Goal: Task Accomplishment & Management: Manage account settings

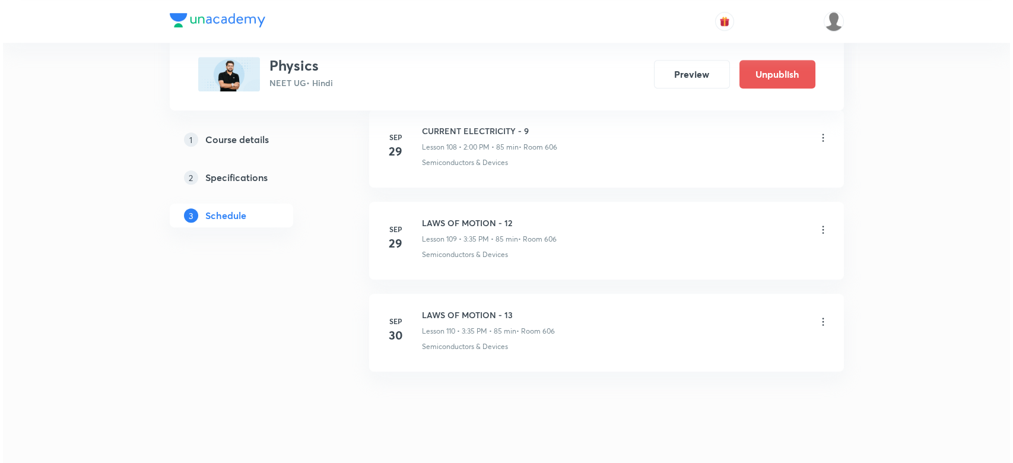
scroll to position [10588, 0]
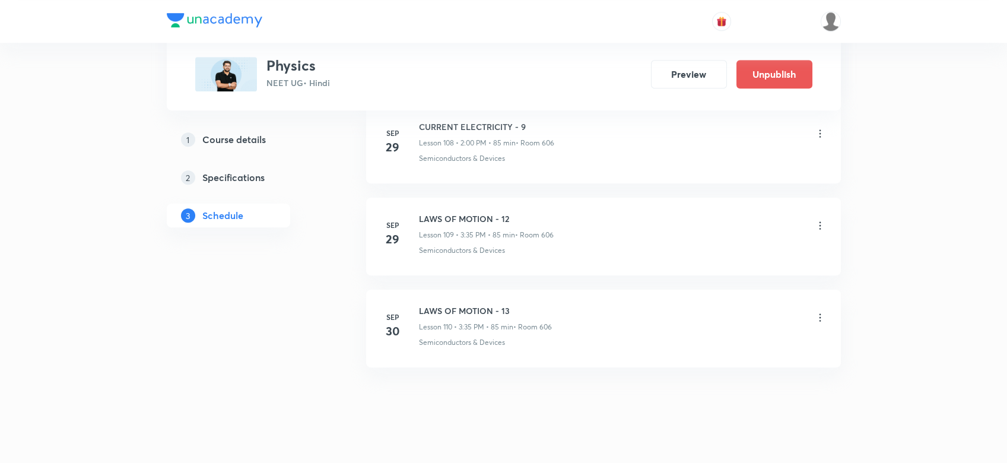
click at [820, 311] on div at bounding box center [820, 318] width 12 height 14
click at [822, 311] on icon at bounding box center [820, 317] width 12 height 12
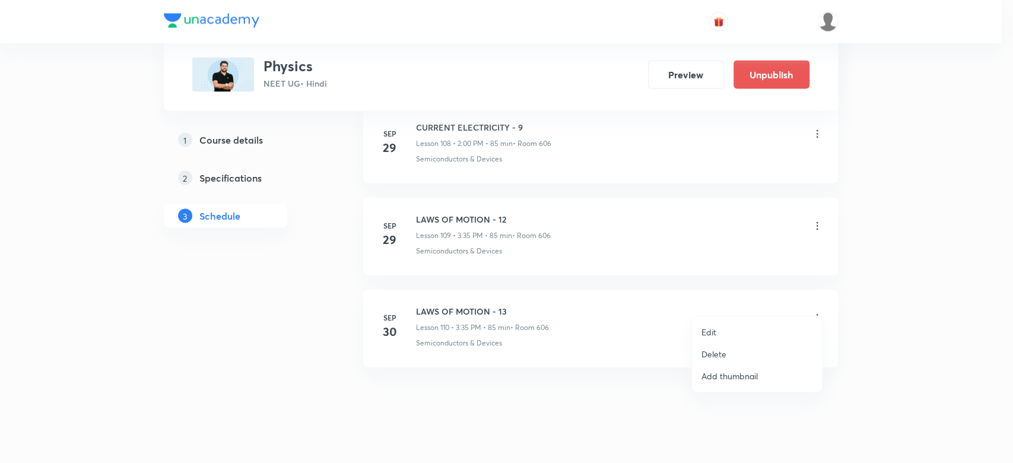
click at [701, 330] on p "Edit" at bounding box center [708, 332] width 15 height 12
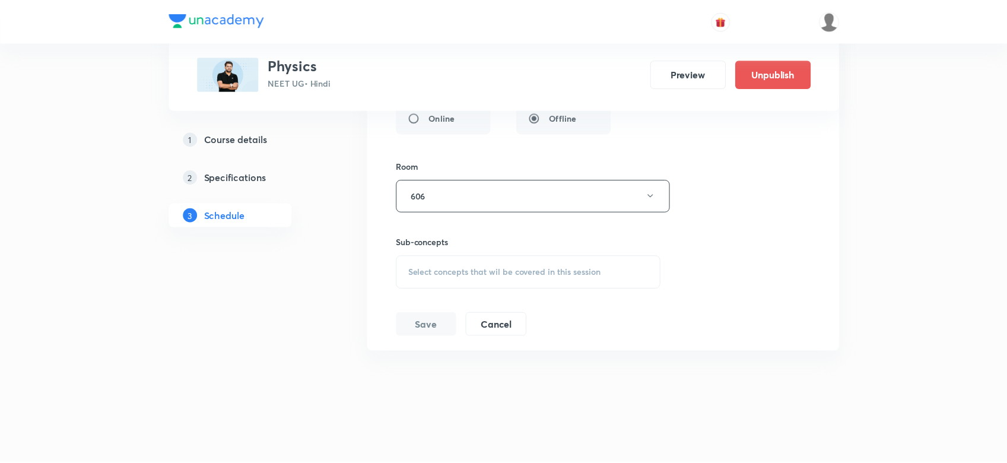
scroll to position [10485, 0]
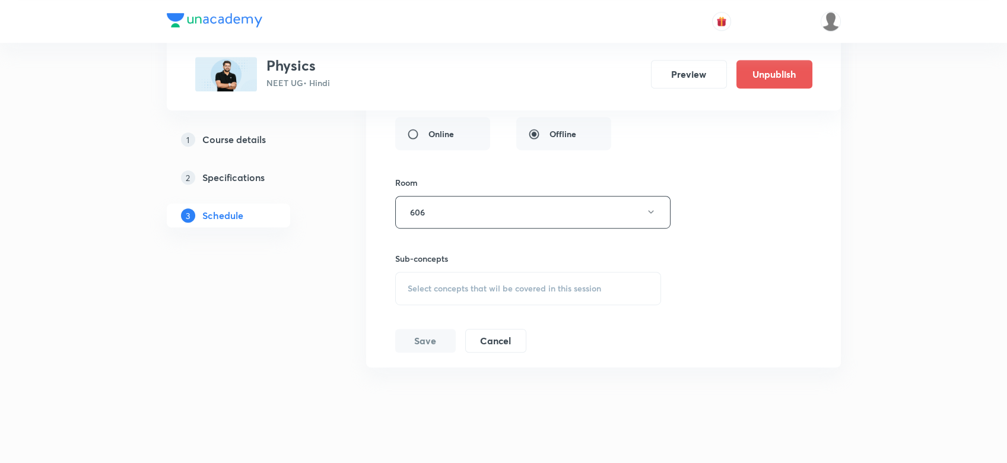
click at [427, 272] on div "Select concepts that wil be covered in this session" at bounding box center [528, 288] width 266 height 33
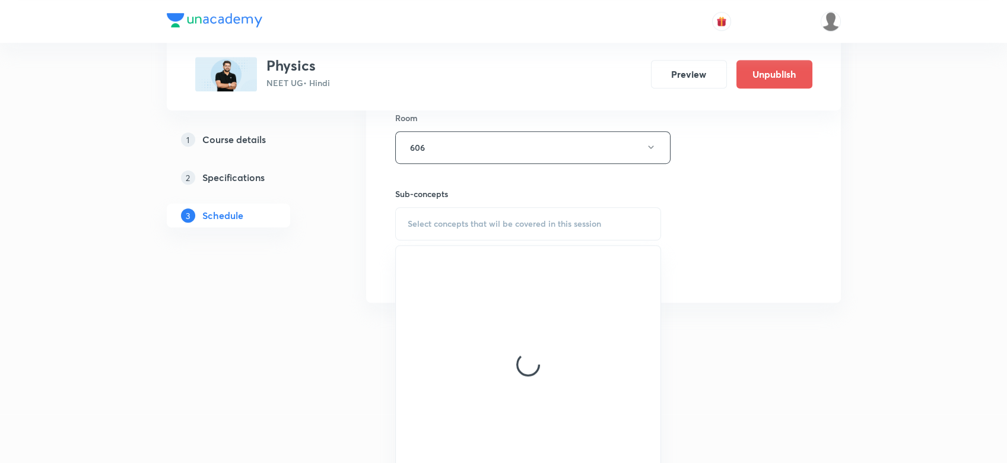
scroll to position [10555, 0]
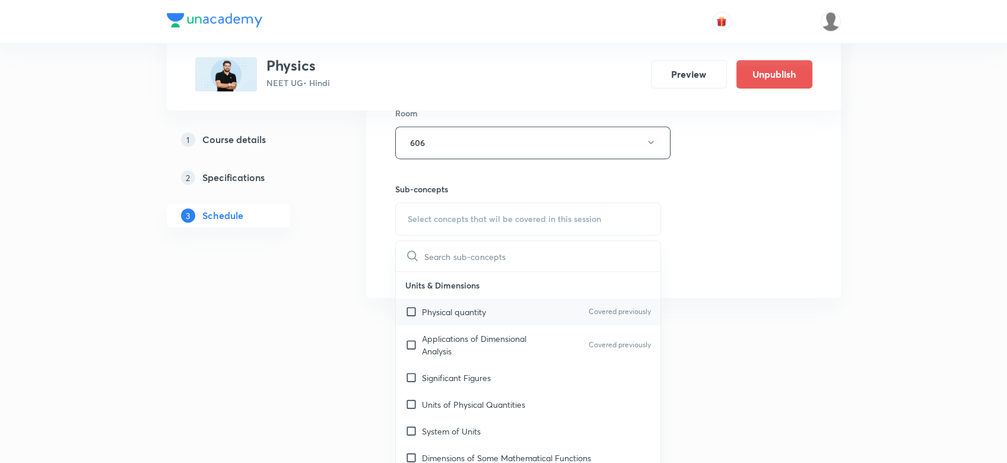
click at [427, 305] on p "Physical quantity" at bounding box center [454, 311] width 64 height 12
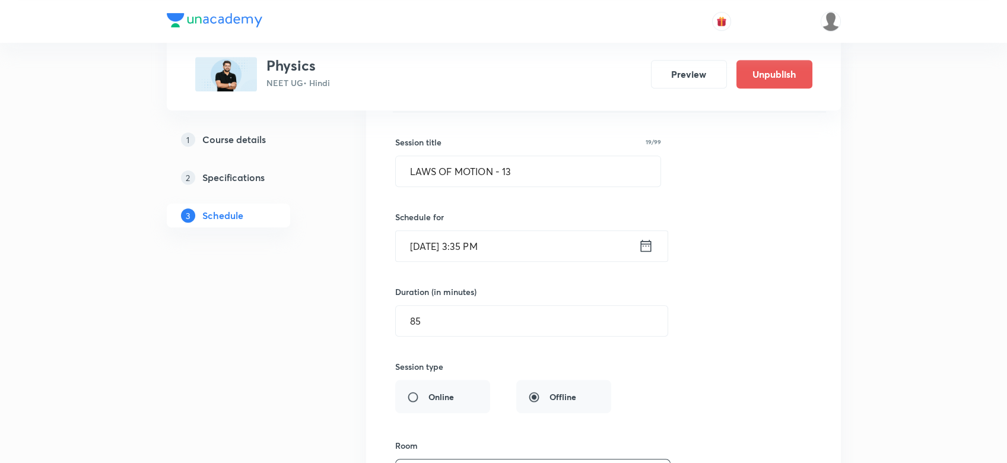
scroll to position [10222, 0]
click at [639, 238] on icon at bounding box center [645, 246] width 15 height 17
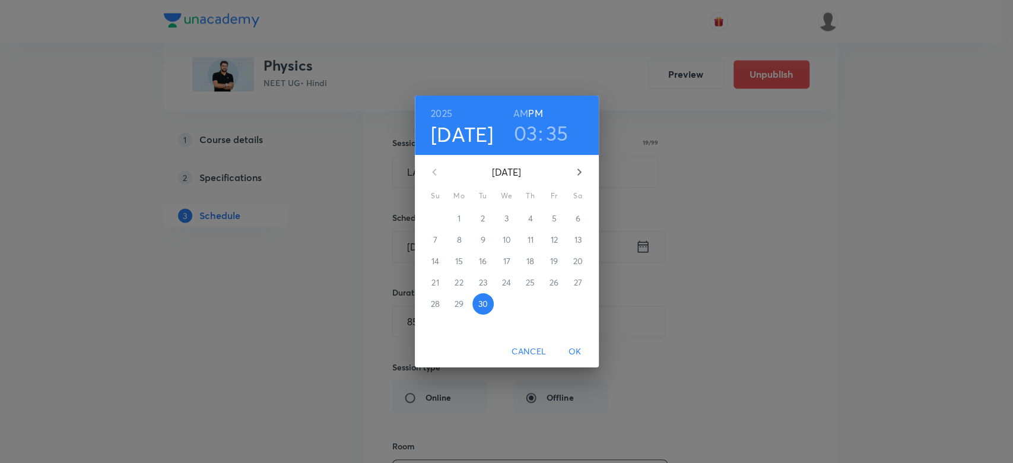
click at [528, 130] on h3 "03" at bounding box center [526, 132] width 24 height 25
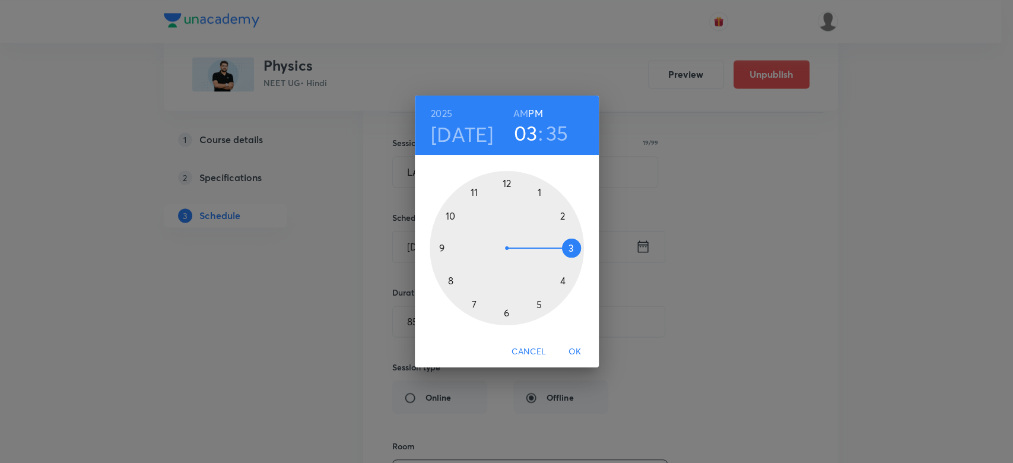
click at [562, 216] on div at bounding box center [506, 248] width 154 height 154
click at [506, 183] on div at bounding box center [506, 248] width 154 height 154
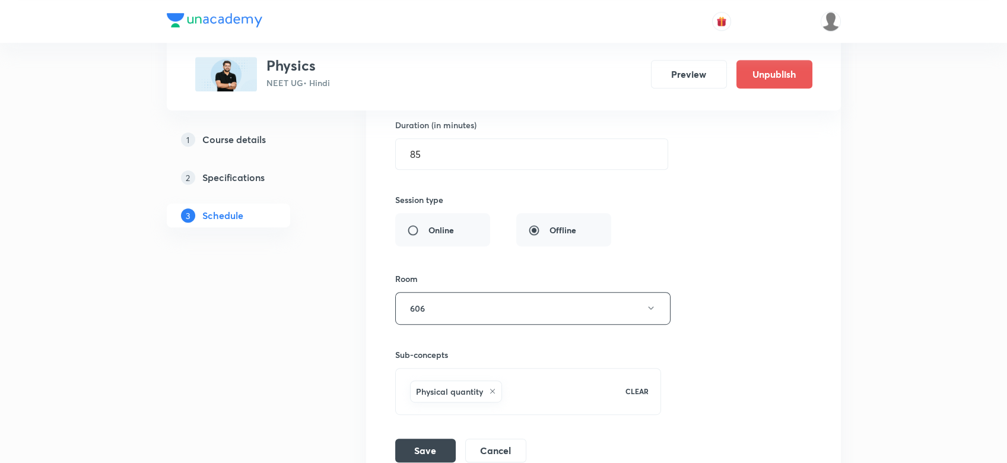
scroll to position [10393, 0]
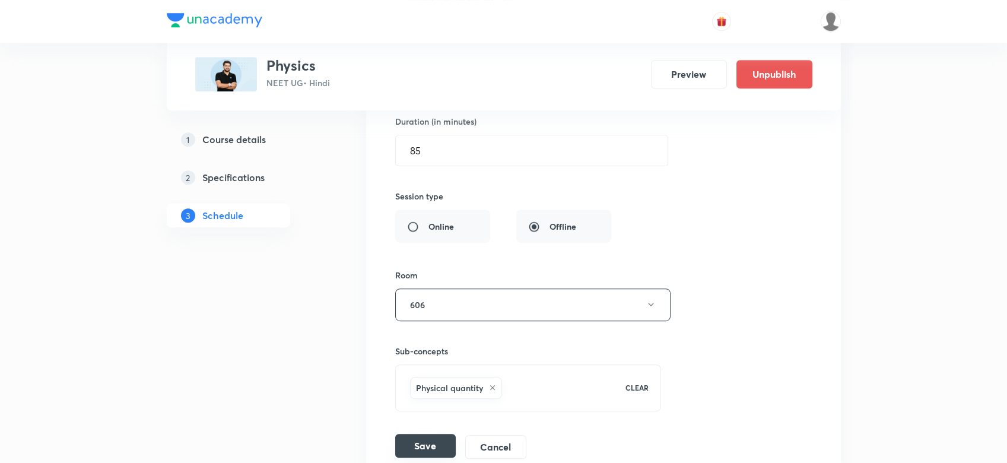
click at [402, 434] on button "Save" at bounding box center [425, 446] width 61 height 24
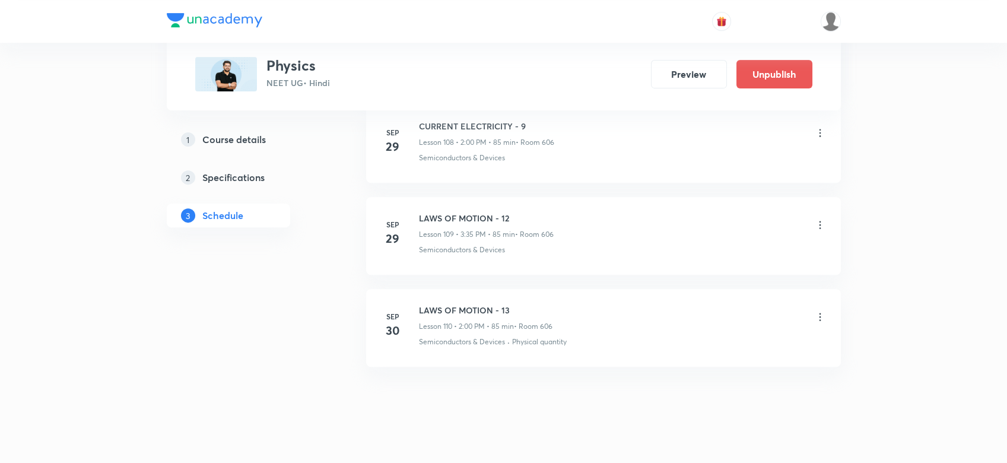
scroll to position [10044, 0]
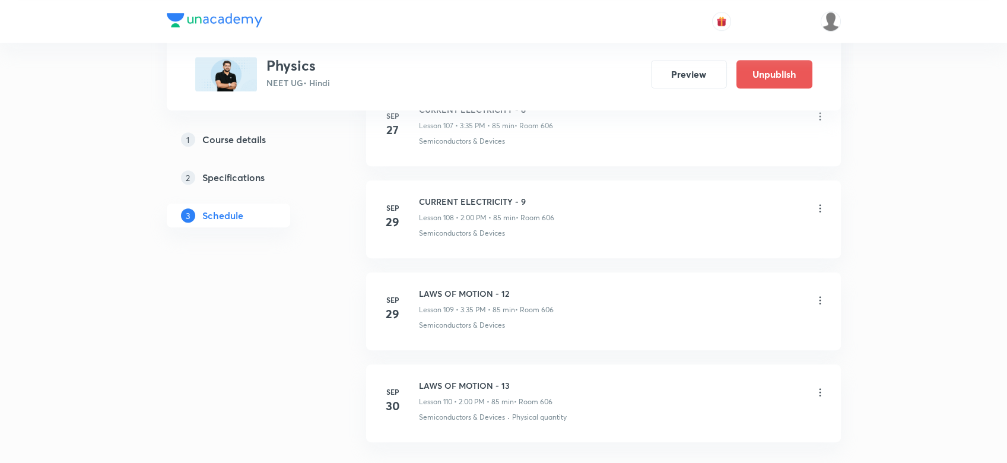
scroll to position [10496, 0]
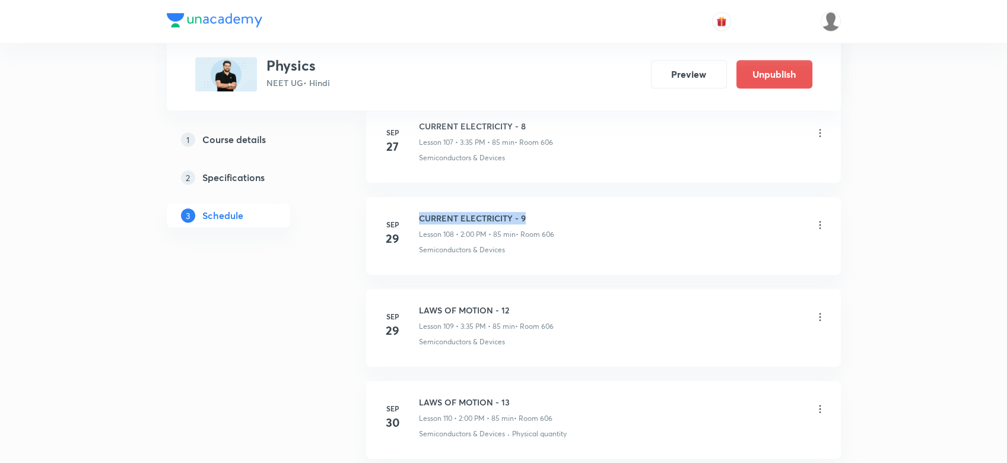
drag, startPoint x: 418, startPoint y: 196, endPoint x: 542, endPoint y: 189, distance: 124.1
click at [542, 197] on li "Sep 29 CURRENT ELECTRICITY - 9 Lesson 108 • 2:00 PM • 85 min • Room 606 Semicon…" at bounding box center [603, 236] width 475 height 78
copy h6 "CURRENT ELECTRICITY - 9"
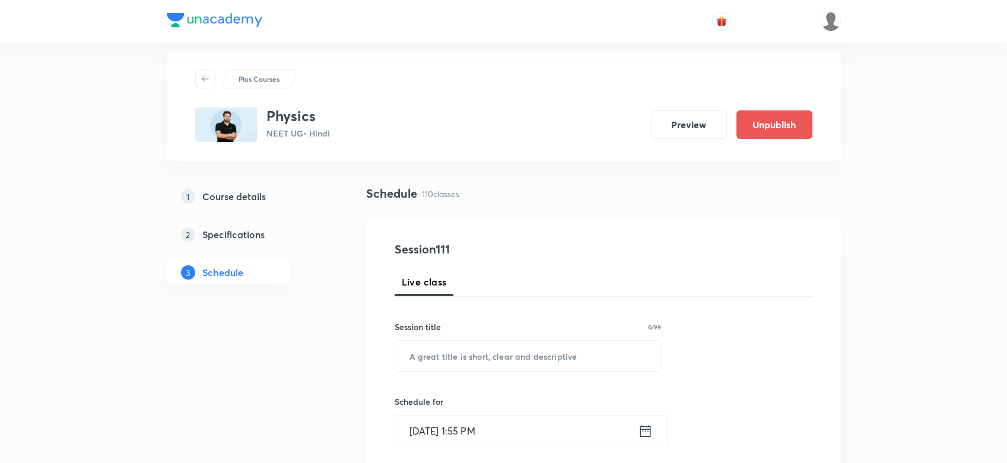
scroll to position [0, 0]
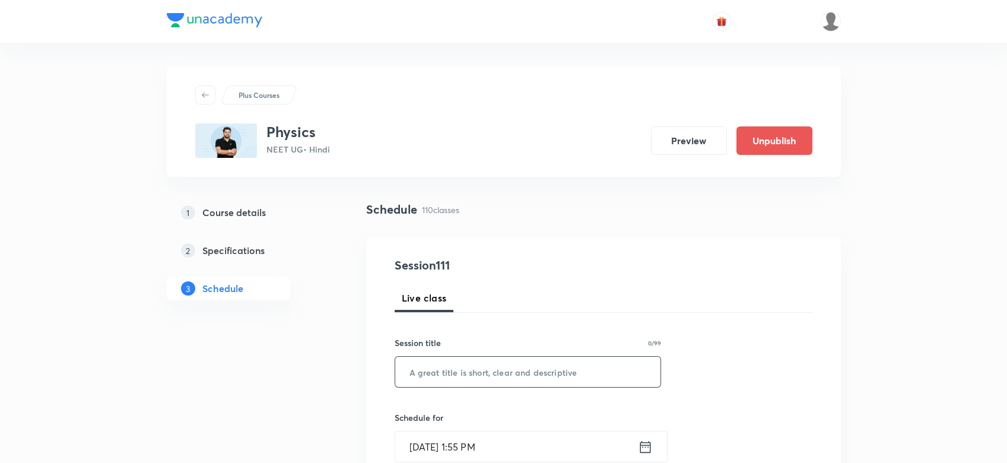
paste input "CURRENT ELECTRICITY - 9"
click at [427, 374] on input "CURRENT ELECTRICITY - 9" at bounding box center [528, 372] width 266 height 30
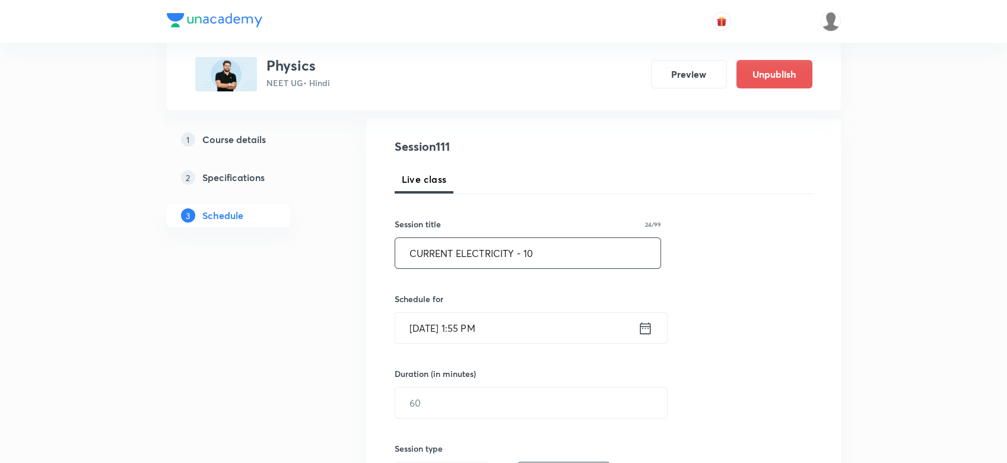
scroll to position [129, 0]
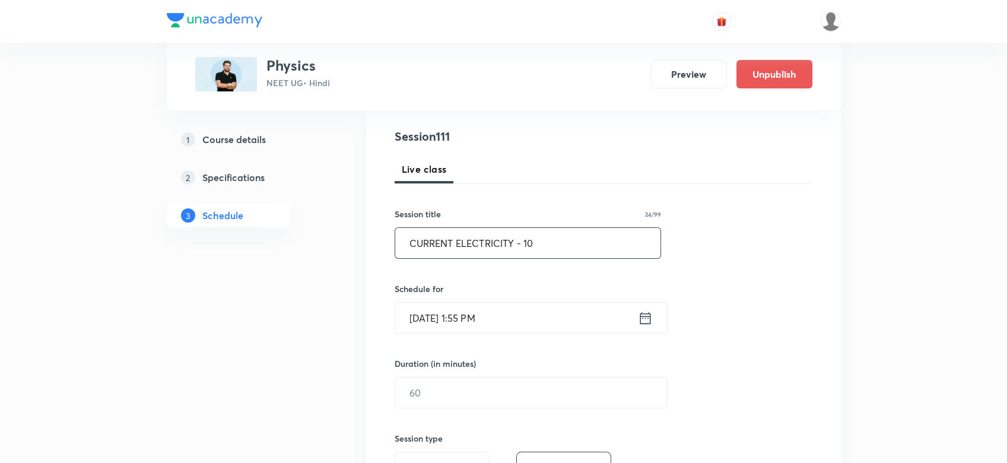
type input "CURRENT ELECTRICITY - 10"
click at [646, 322] on icon at bounding box center [644, 317] width 11 height 12
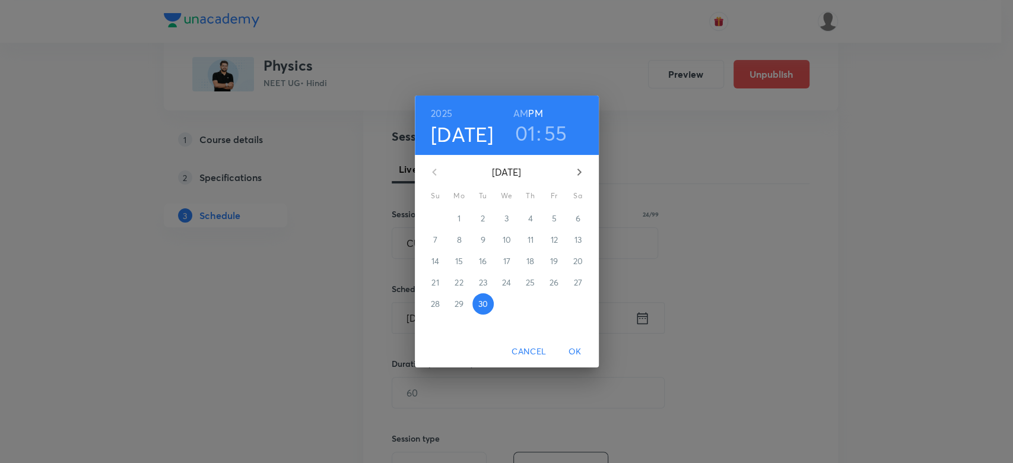
click at [585, 167] on button "button" at bounding box center [579, 172] width 28 height 28
click at [431, 173] on icon "button" at bounding box center [434, 172] width 14 height 14
click at [524, 126] on h3 "01" at bounding box center [525, 132] width 21 height 25
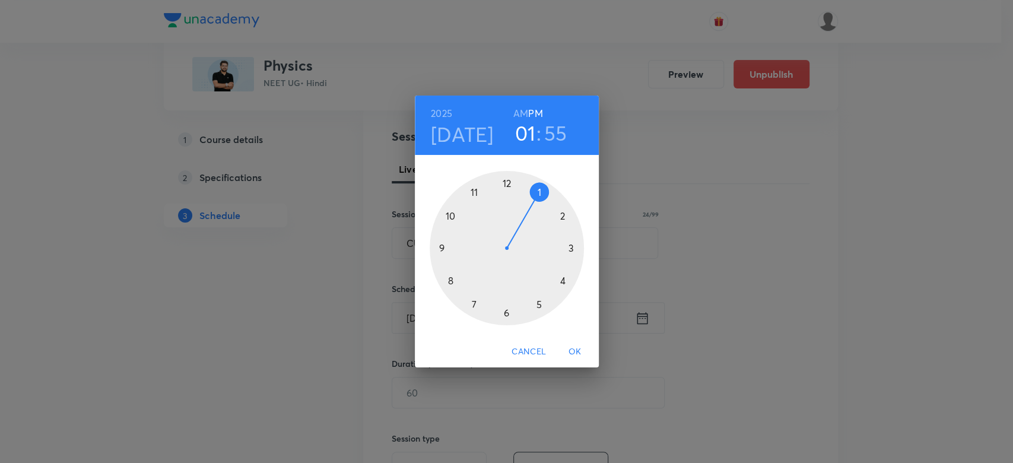
click at [572, 249] on div at bounding box center [506, 248] width 154 height 154
click at [472, 310] on div at bounding box center [506, 248] width 154 height 154
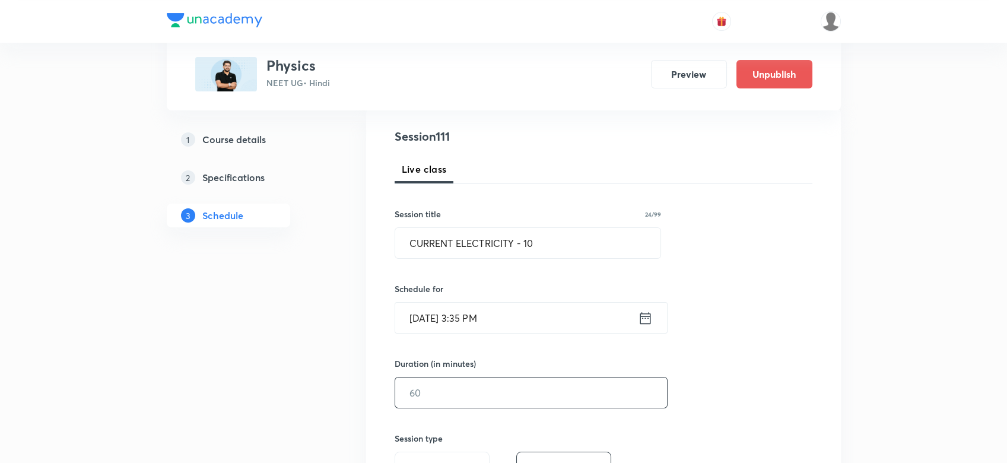
click at [414, 399] on input "text" at bounding box center [531, 392] width 272 height 30
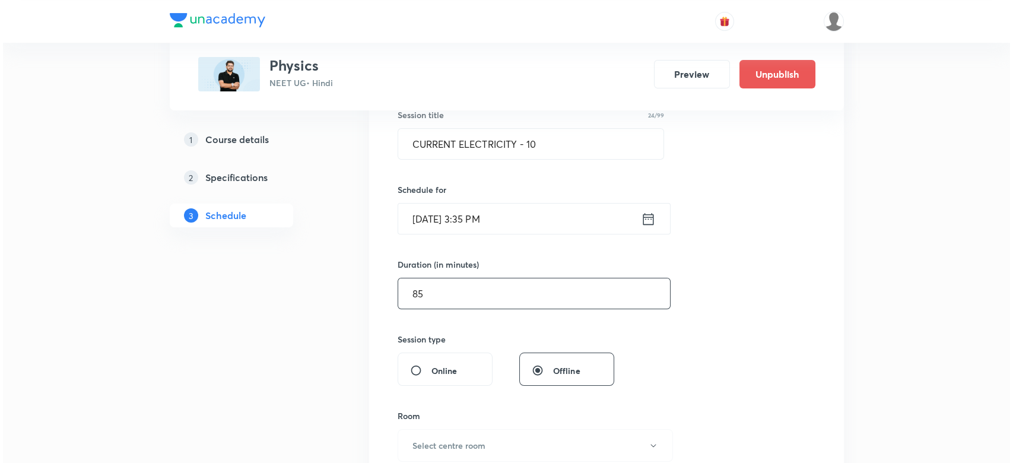
scroll to position [250, 0]
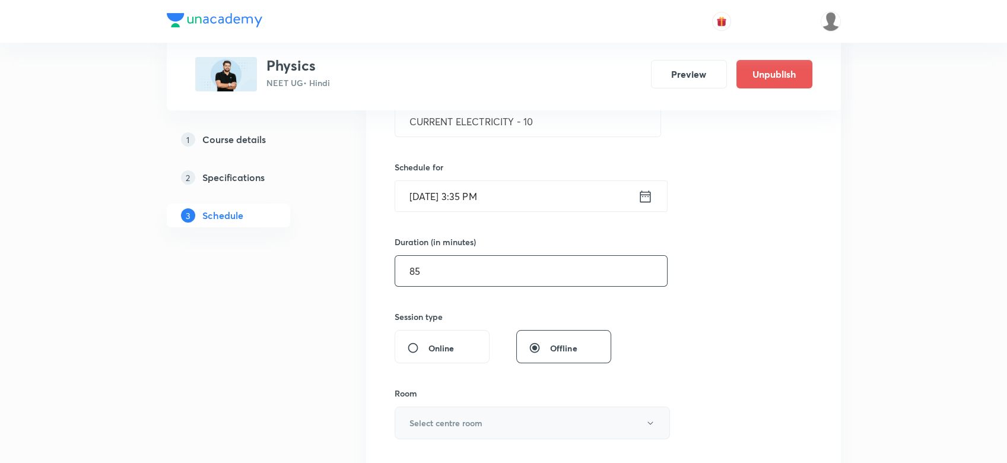
type input "85"
click at [429, 419] on h6 "Select centre room" at bounding box center [445, 422] width 73 height 12
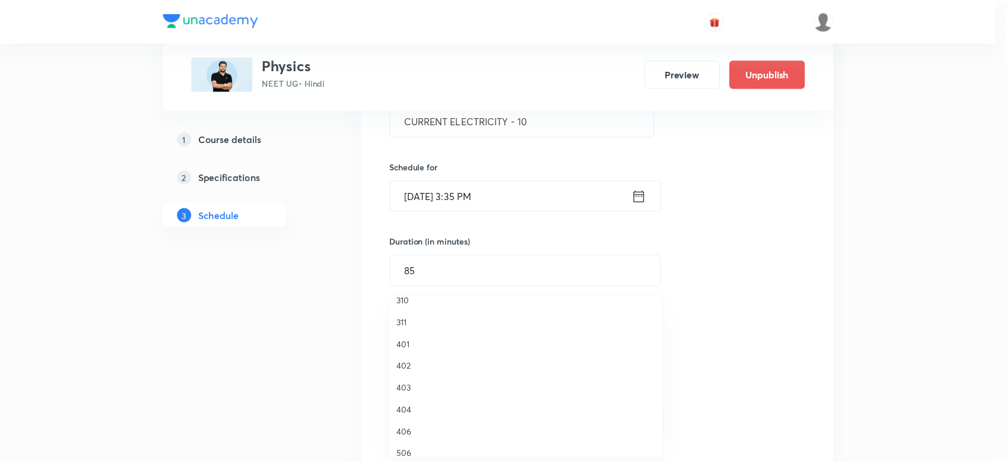
scroll to position [218, 0]
click at [403, 377] on span "403" at bounding box center [529, 379] width 260 height 12
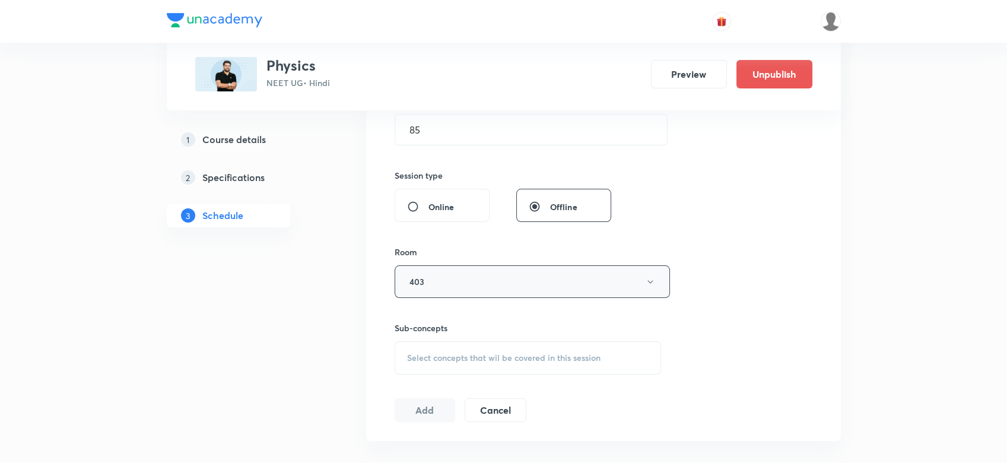
scroll to position [393, 0]
click at [472, 347] on div "Select concepts that wil be covered in this session" at bounding box center [527, 356] width 267 height 33
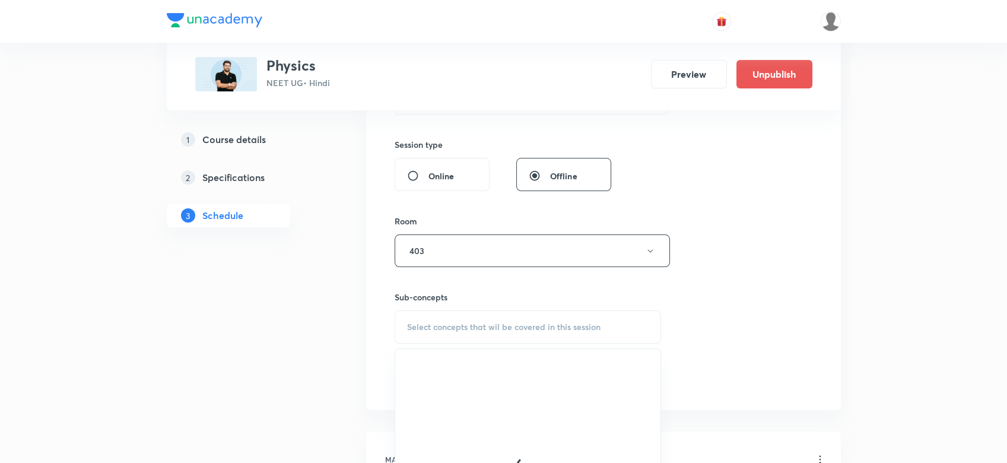
scroll to position [495, 0]
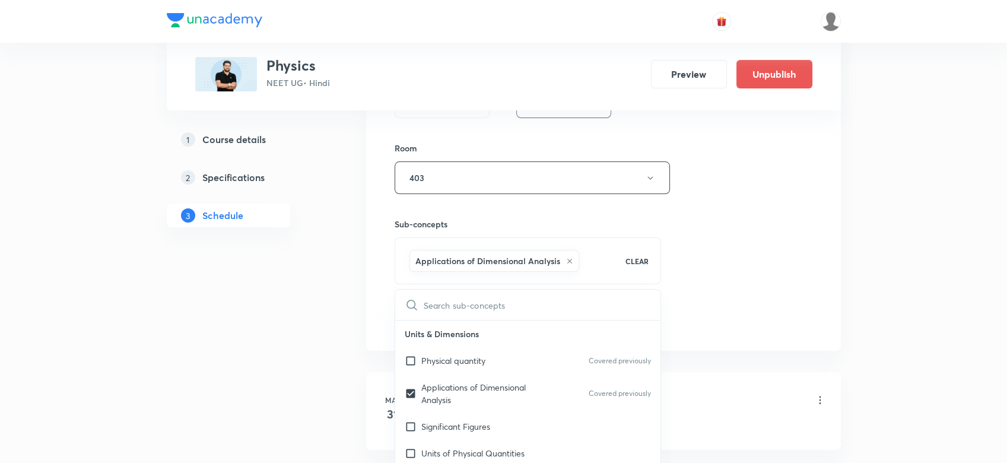
click at [462, 359] on p "Physical quantity" at bounding box center [453, 360] width 64 height 12
checkbox input "true"
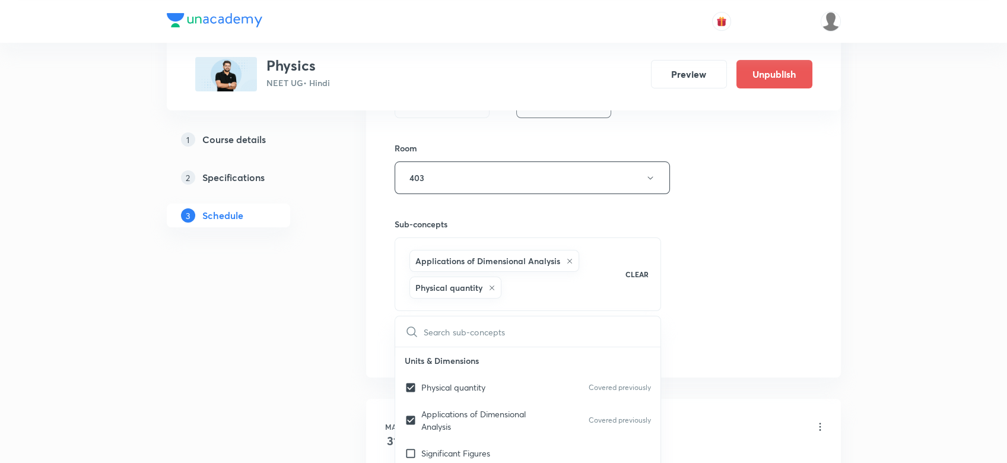
click at [760, 320] on div "Session 111 Live class Session title 24/99 CURRENT ELECTRICITY - 10 ​ Schedule …" at bounding box center [603, 59] width 418 height 597
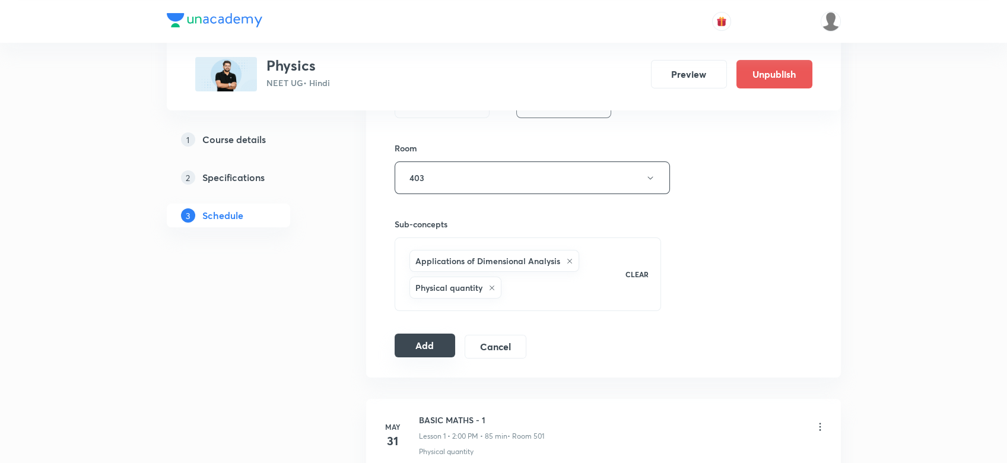
click at [410, 349] on button "Add" at bounding box center [424, 345] width 61 height 24
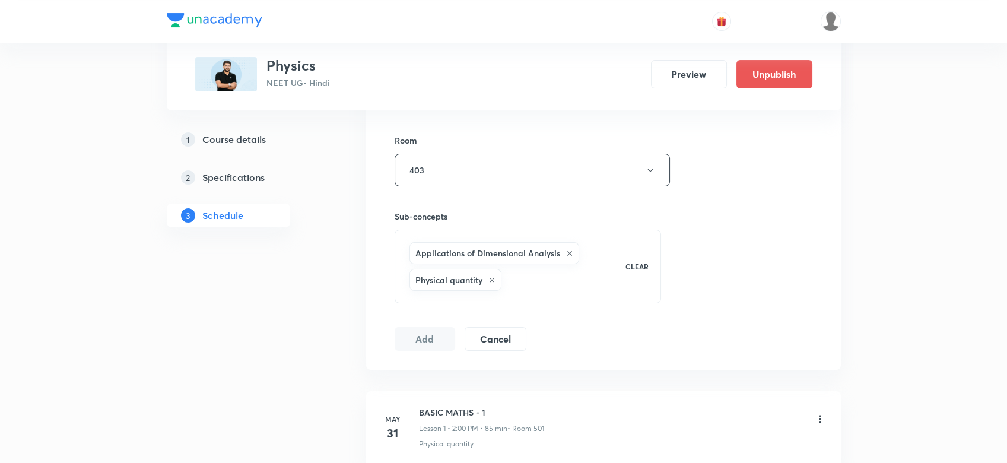
scroll to position [506, 0]
click at [231, 137] on h5 "Course details" at bounding box center [233, 139] width 63 height 14
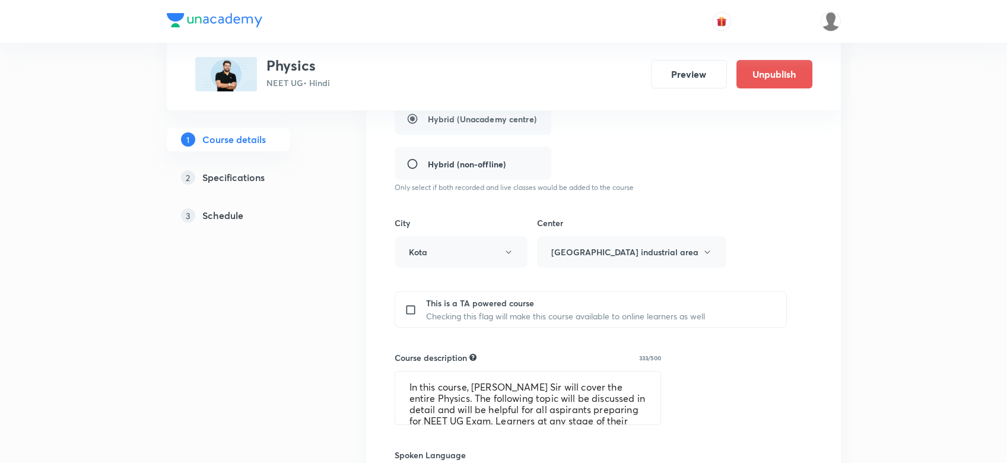
scroll to position [710, 0]
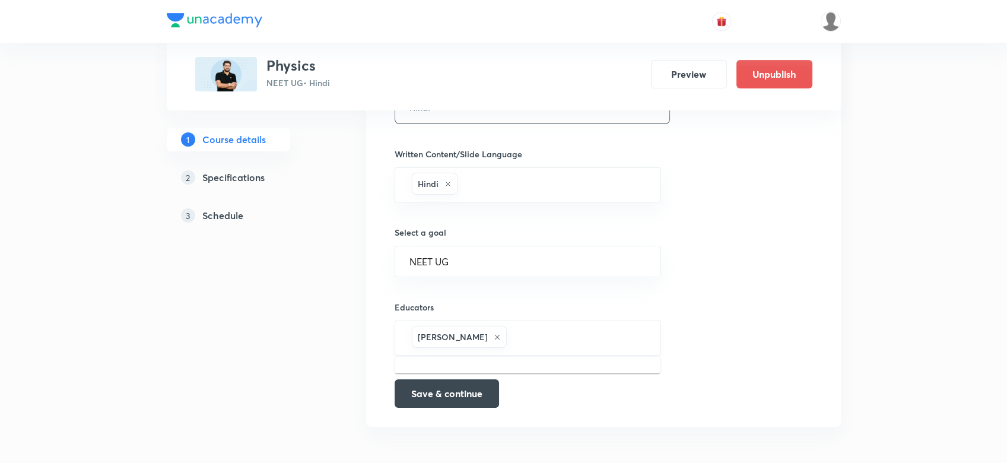
paste input "unacademy-user-L0LSM4VKE2TO"
type input "unacademy-user-L0LSM4VKE2TO"
click at [526, 330] on input "unacademy-user-L0LSM4VKE2TO" at bounding box center [577, 338] width 137 height 22
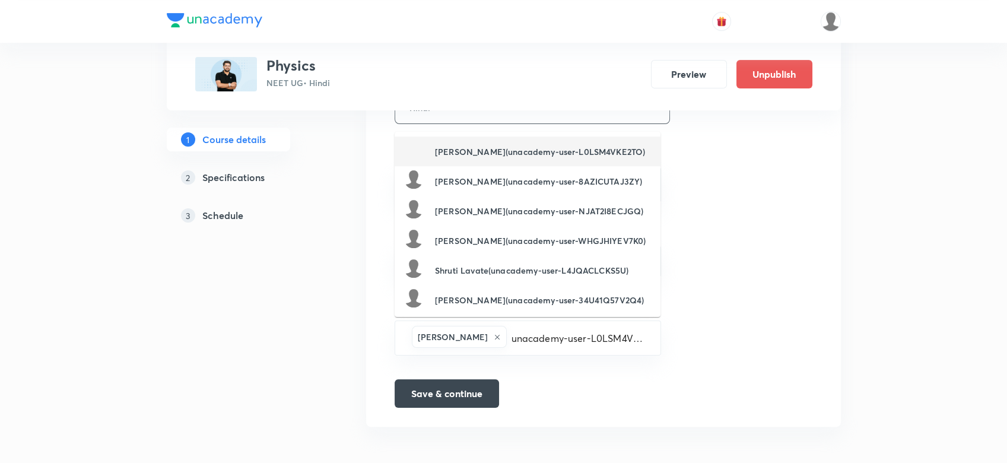
click at [457, 140] on div "Mohit Verma(unacademy-user-L0LSM4VKE2TO)" at bounding box center [524, 151] width 241 height 23
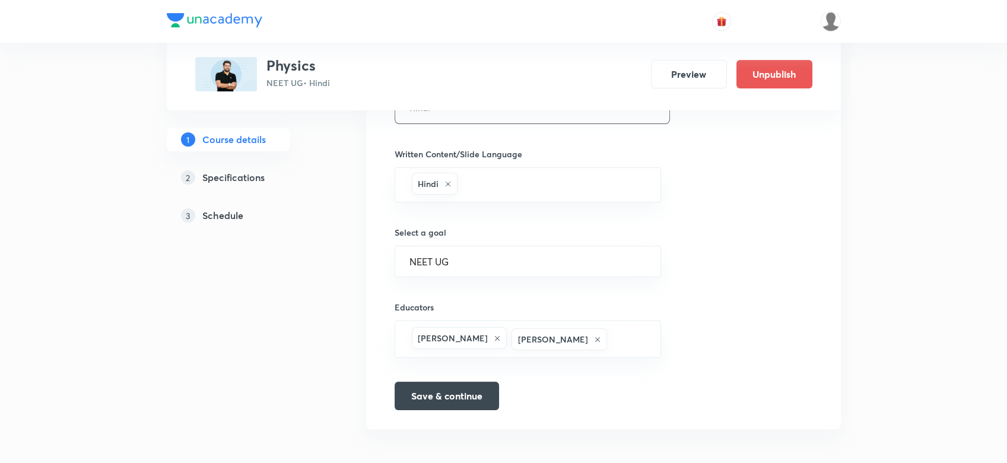
scroll to position [0, 0]
click at [441, 402] on button "Save & continue" at bounding box center [446, 394] width 104 height 28
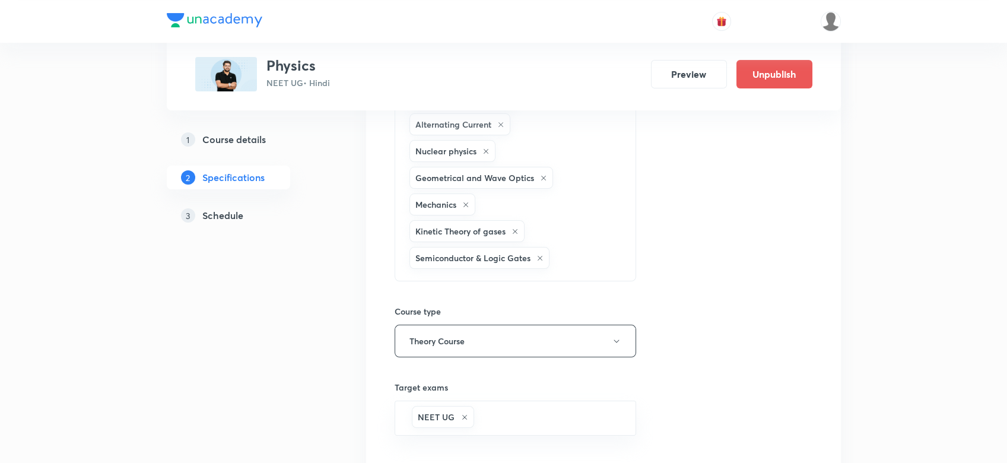
scroll to position [750, 0]
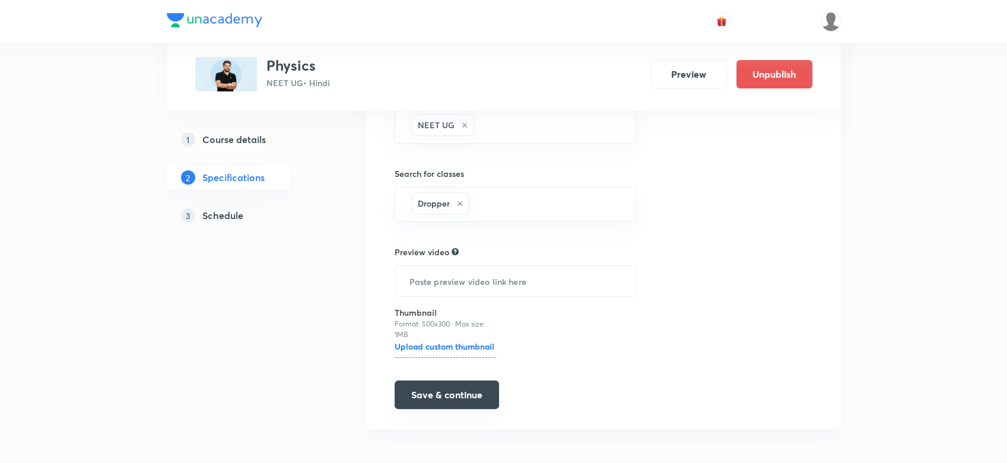
click at [428, 389] on button "Save & continue" at bounding box center [446, 394] width 104 height 28
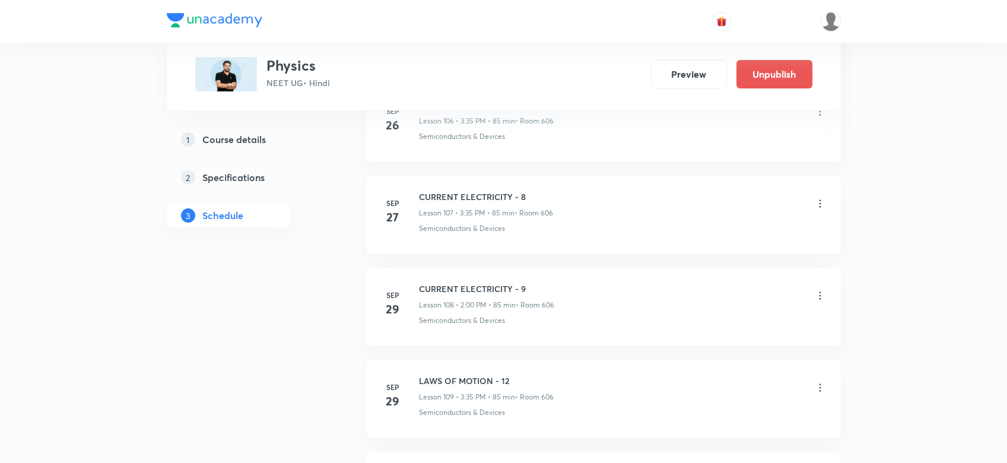
scroll to position [10136, 0]
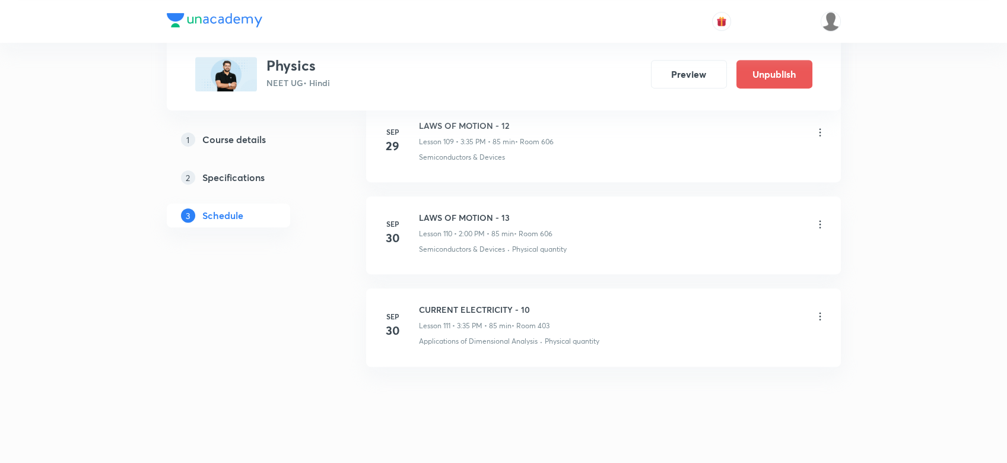
click at [817, 310] on icon at bounding box center [820, 316] width 12 height 12
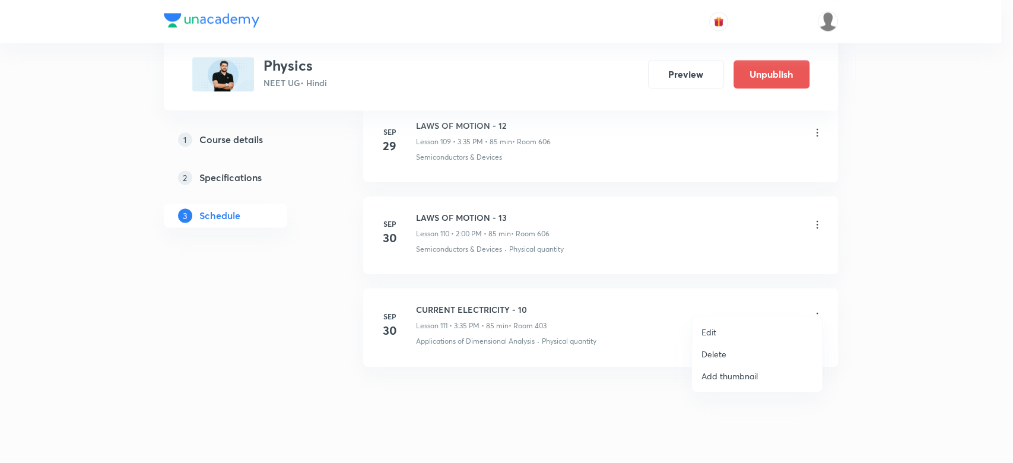
click at [708, 335] on p "Edit" at bounding box center [708, 332] width 15 height 12
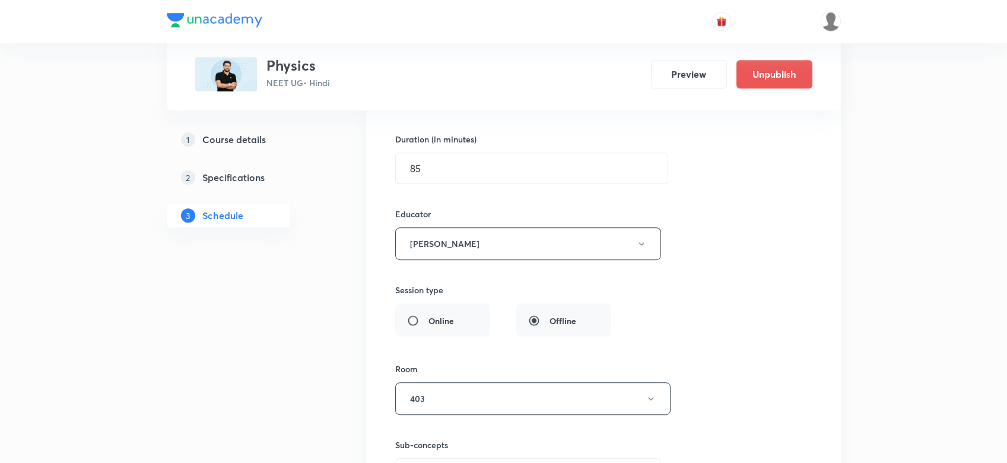
scroll to position [10478, 0]
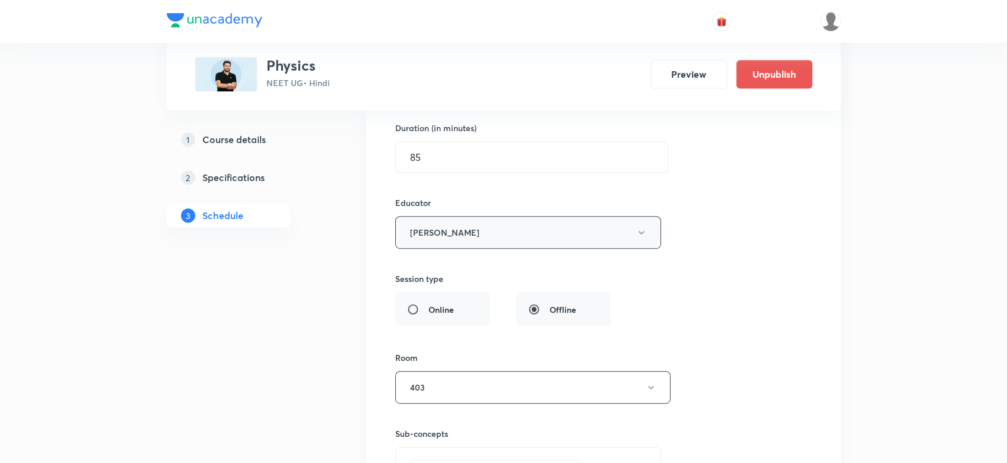
click at [431, 224] on button "Anurag Garg" at bounding box center [528, 232] width 266 height 33
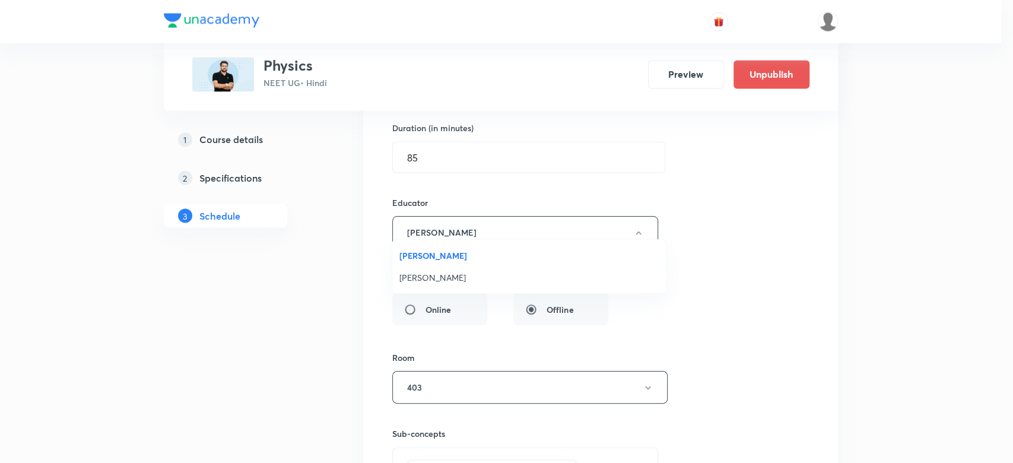
click at [422, 281] on span "Mohit Verma" at bounding box center [529, 277] width 260 height 12
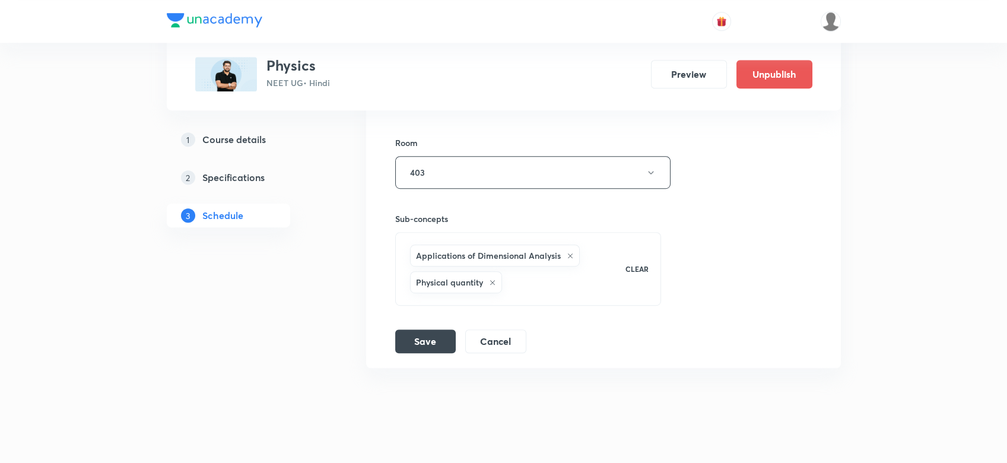
scroll to position [10693, 0]
click at [443, 327] on button "Save" at bounding box center [425, 339] width 61 height 24
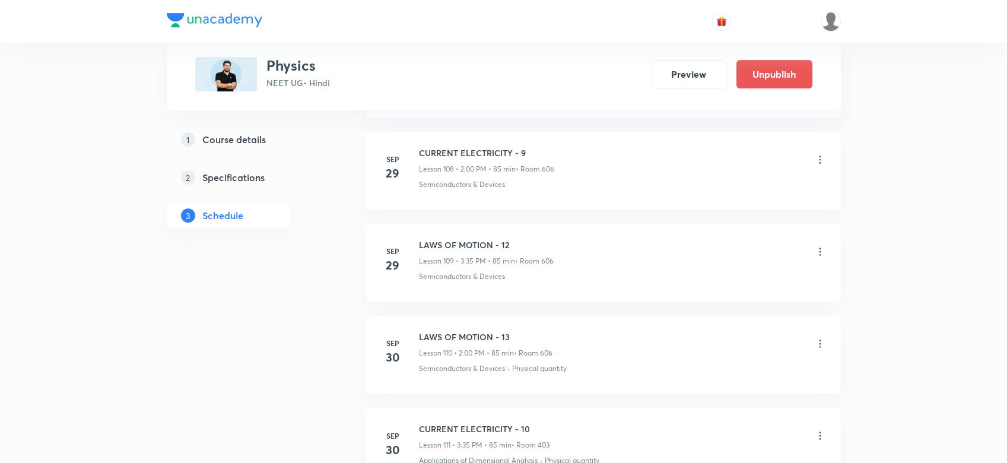
scroll to position [10136, 0]
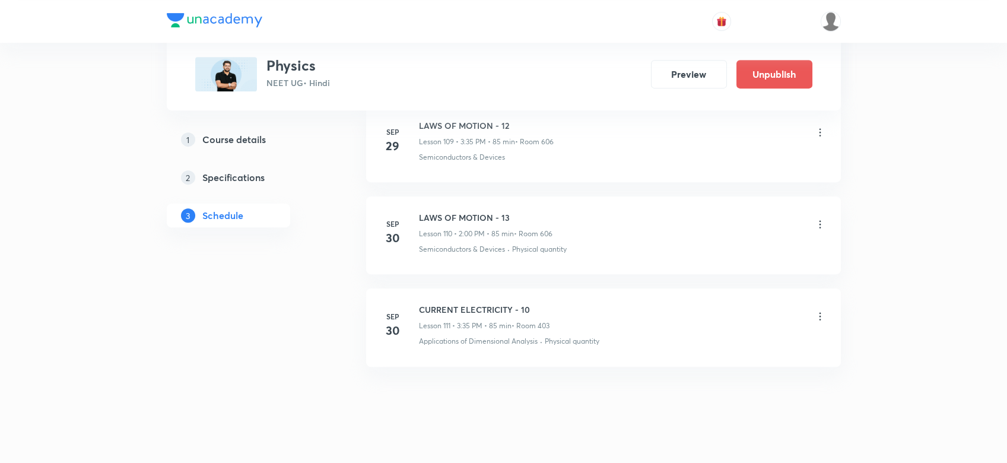
click at [816, 310] on icon at bounding box center [820, 316] width 12 height 12
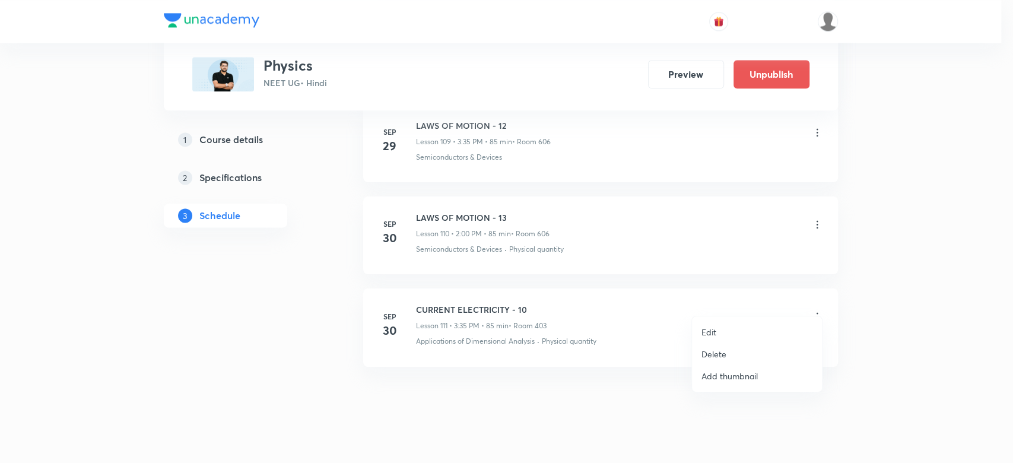
click at [700, 326] on li "Edit" at bounding box center [757, 332] width 130 height 22
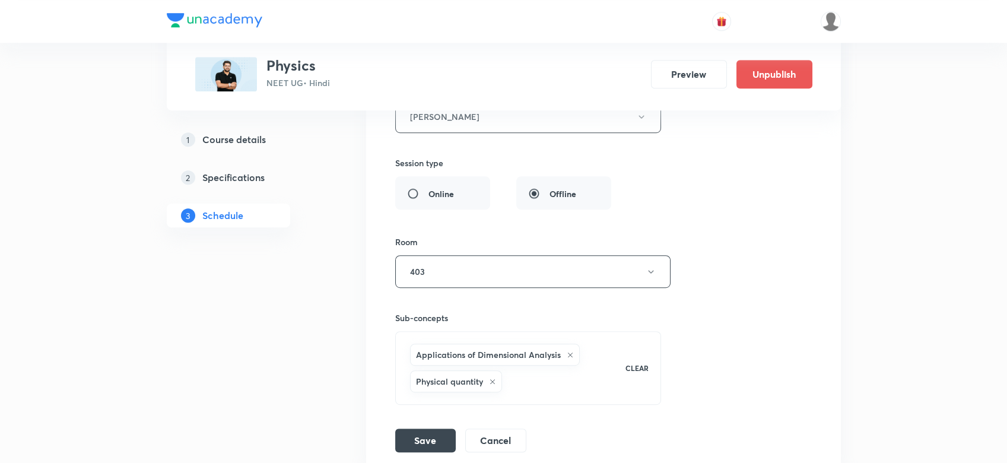
scroll to position [10693, 0]
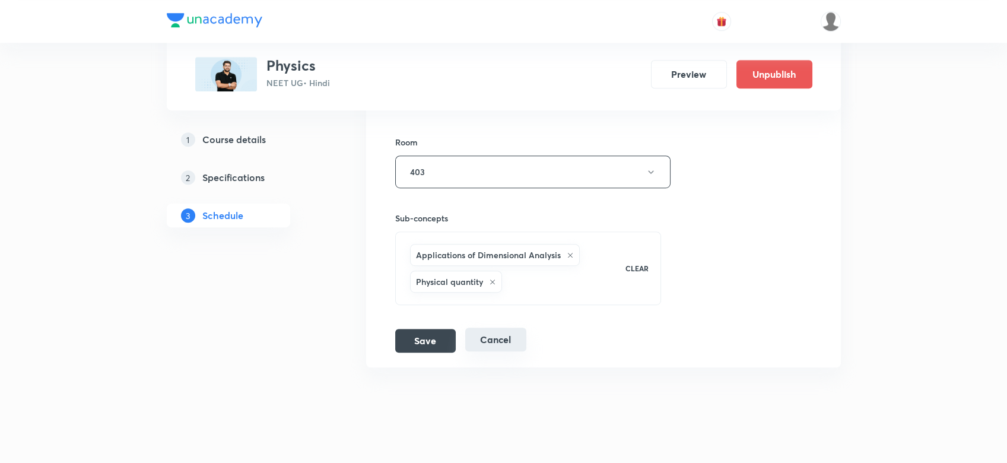
click at [489, 327] on button "Cancel" at bounding box center [495, 339] width 61 height 24
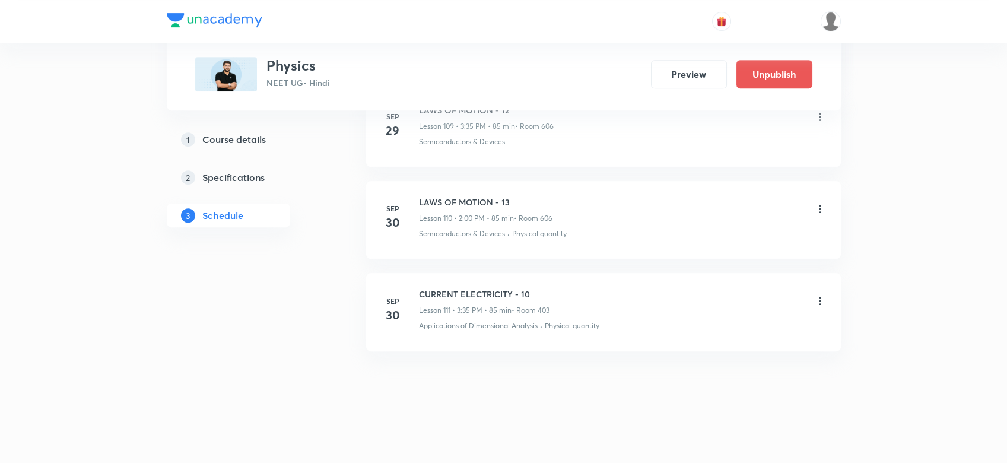
scroll to position [10136, 0]
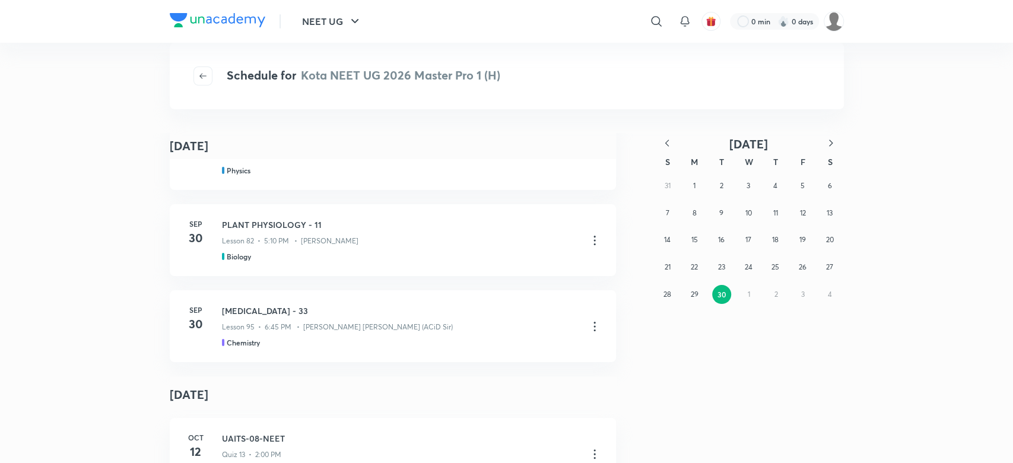
scroll to position [139, 0]
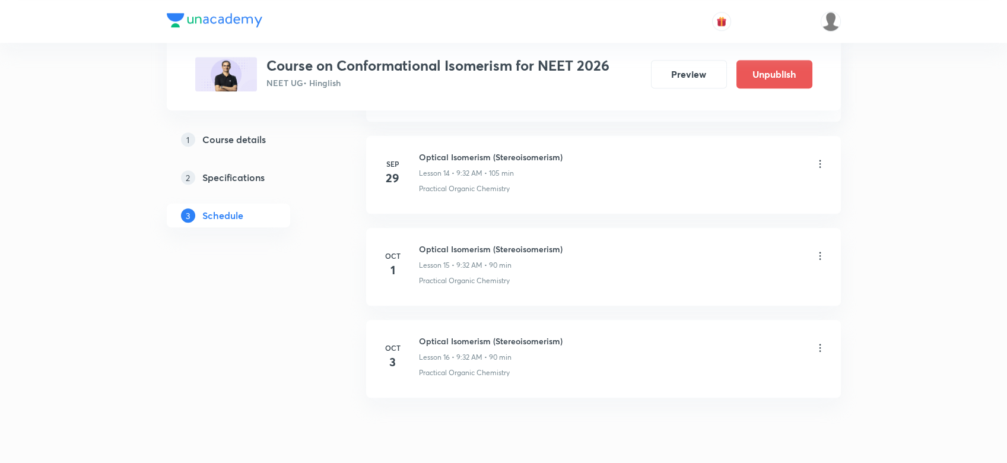
scroll to position [1898, 0]
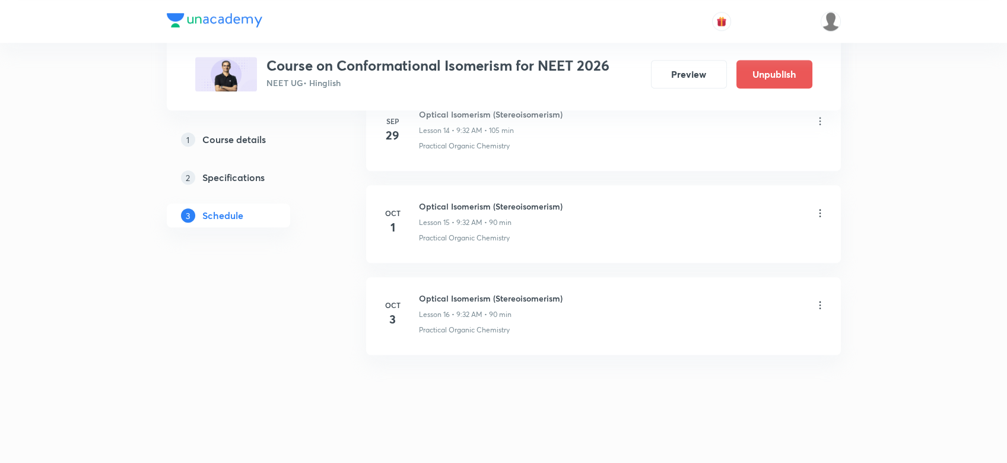
click at [714, 253] on li "Oct 1 Optical Isomerism (Stereoisomerism) Lesson 15 • 9:32 AM • 90 min Practica…" at bounding box center [603, 224] width 475 height 78
click at [817, 213] on icon at bounding box center [820, 213] width 12 height 12
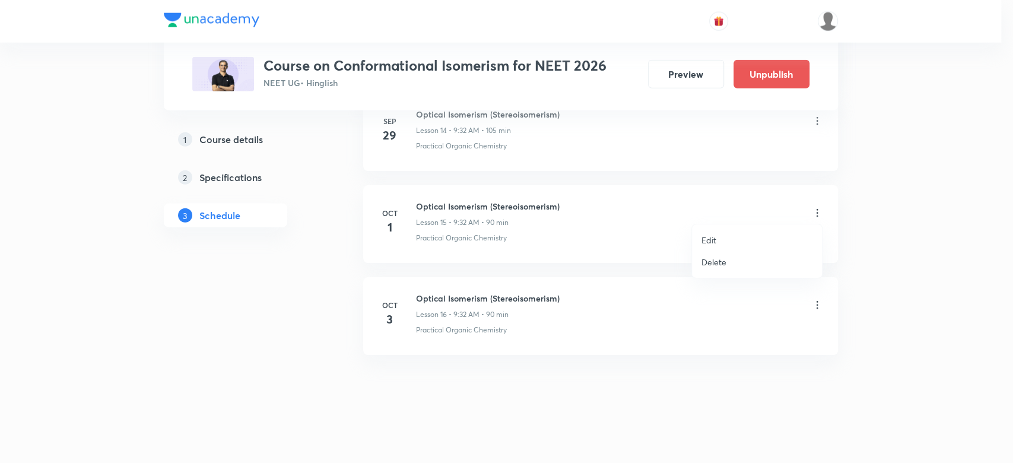
click at [696, 242] on li "Edit" at bounding box center [757, 240] width 130 height 22
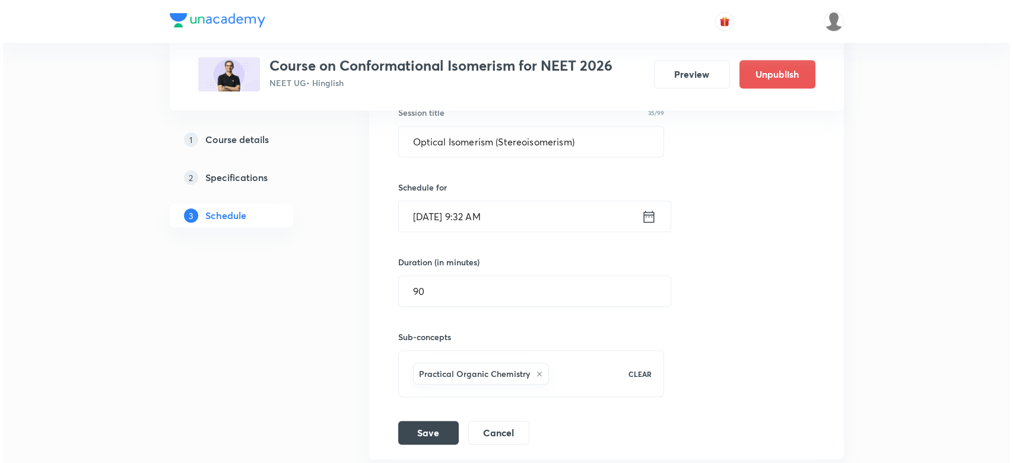
scroll to position [1609, 0]
click at [648, 221] on icon at bounding box center [645, 217] width 11 height 12
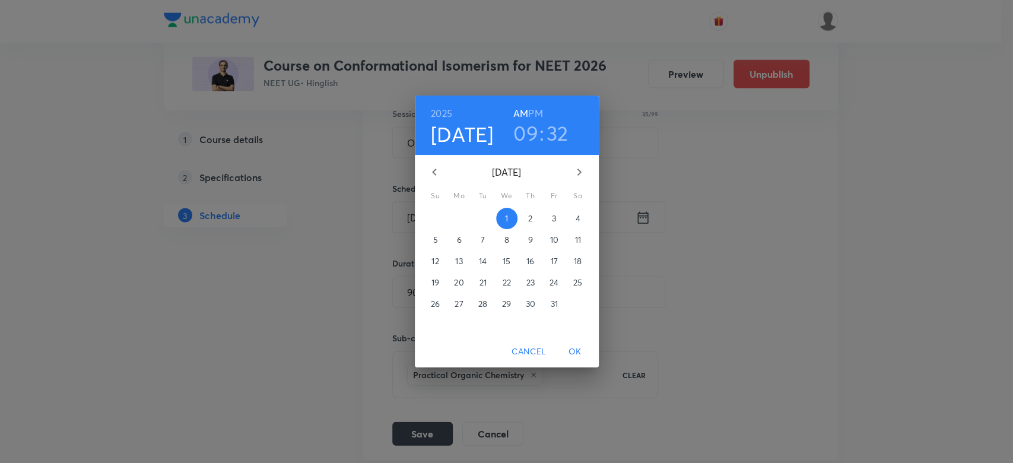
click at [451, 235] on span "6" at bounding box center [458, 240] width 21 height 12
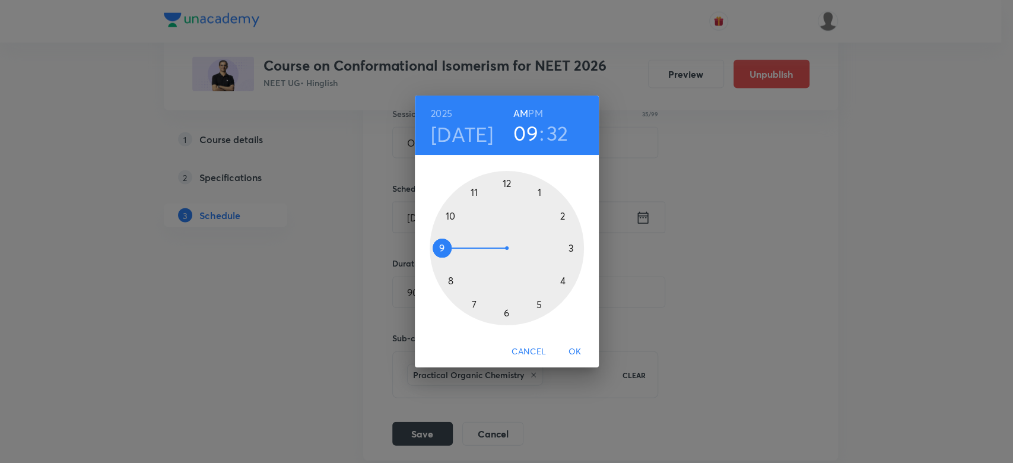
click at [579, 351] on span "OK" at bounding box center [575, 351] width 28 height 15
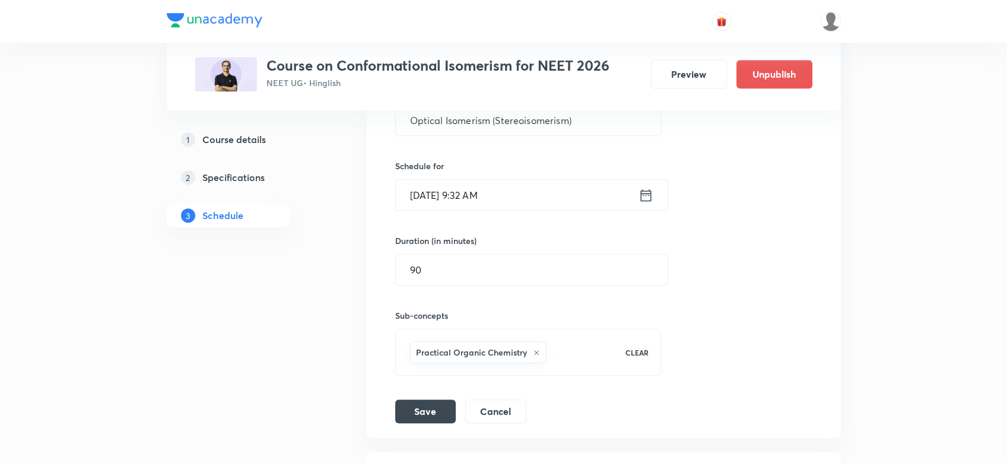
scroll to position [1633, 0]
click at [413, 409] on button "Save" at bounding box center [425, 409] width 61 height 24
click at [431, 270] on input "90" at bounding box center [532, 268] width 272 height 30
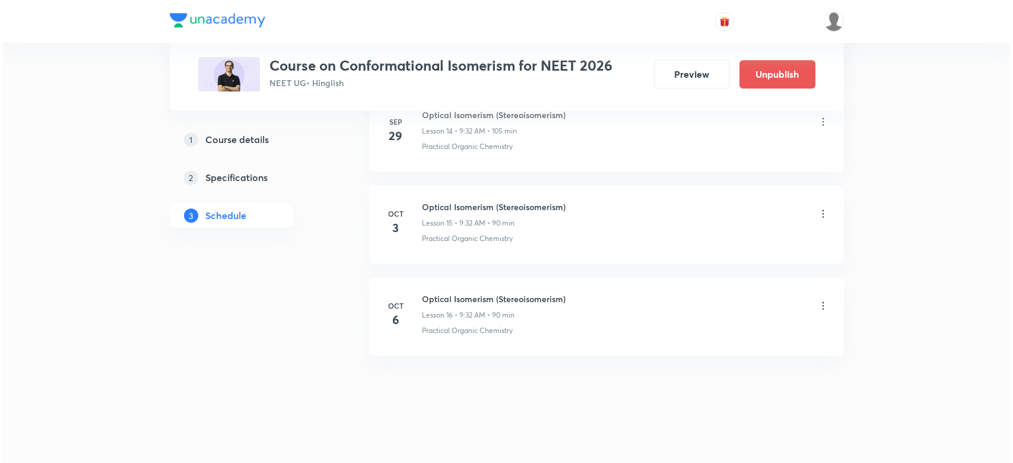
scroll to position [1898, 0]
click at [819, 209] on icon at bounding box center [820, 213] width 2 height 8
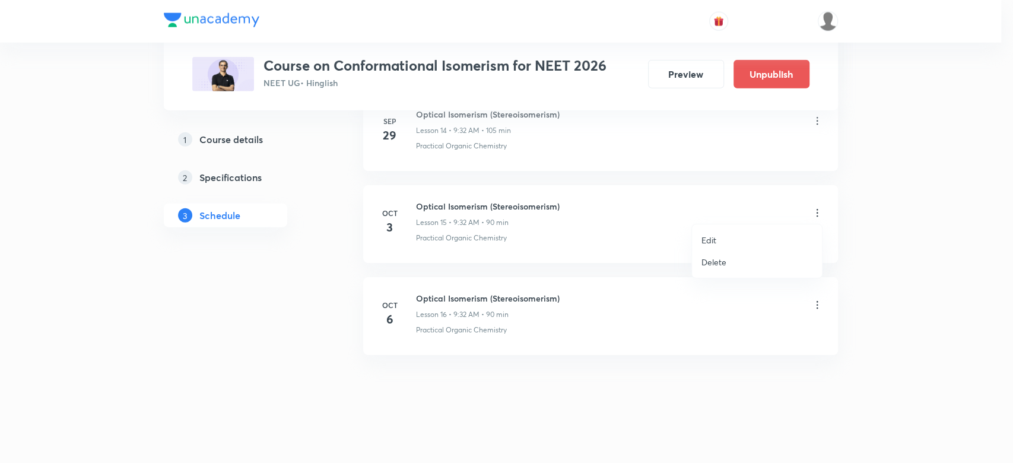
click at [715, 239] on p "Edit" at bounding box center [708, 240] width 15 height 12
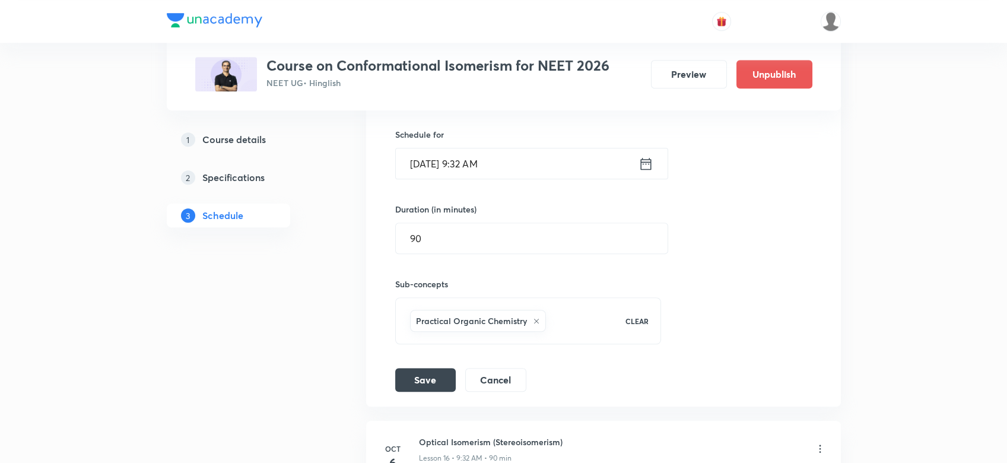
scroll to position [1649, 0]
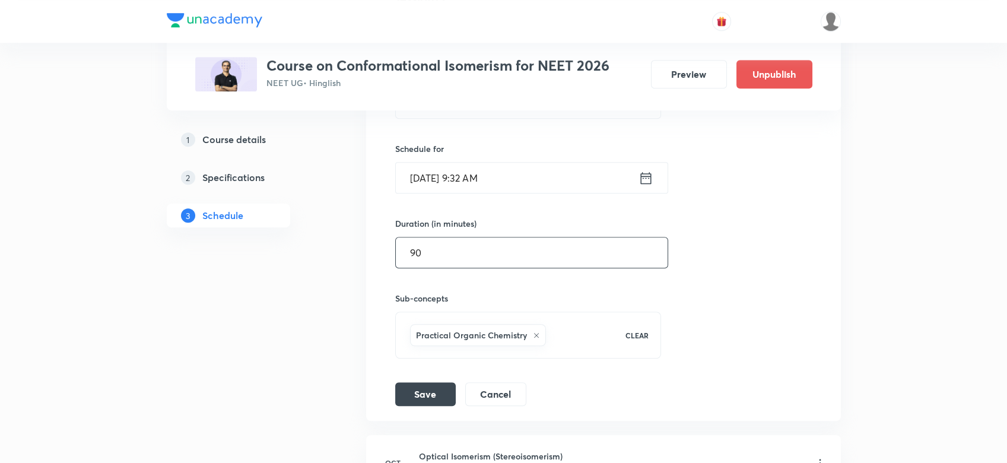
click at [425, 249] on input "90" at bounding box center [532, 252] width 272 height 30
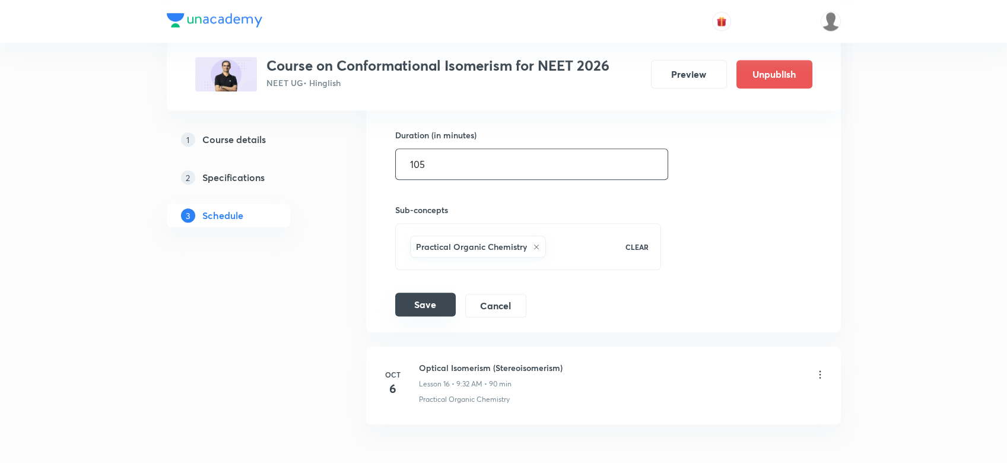
scroll to position [1739, 0]
type input "105"
click at [424, 308] on button "Save" at bounding box center [425, 303] width 61 height 24
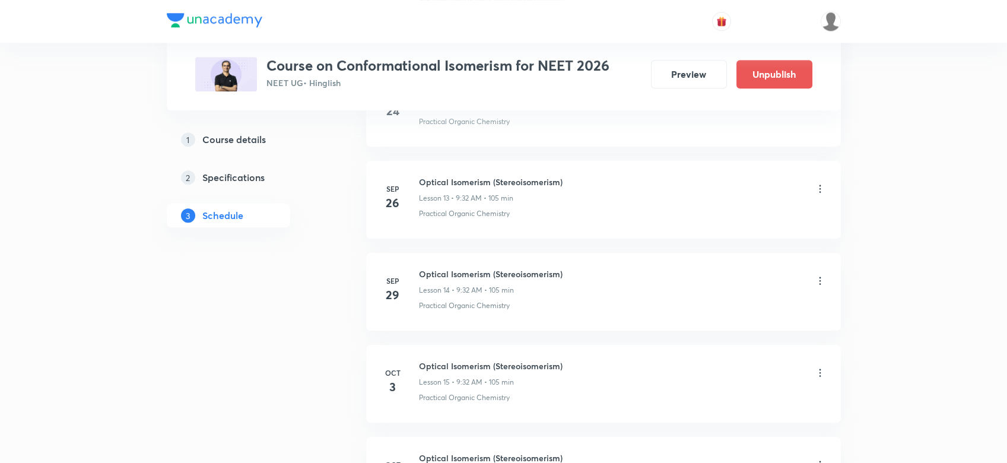
click at [818, 368] on icon at bounding box center [820, 373] width 12 height 12
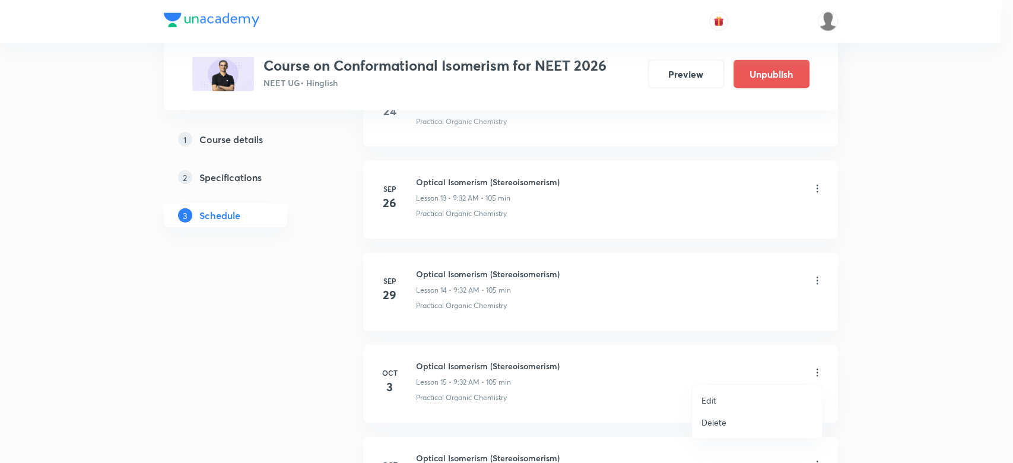
click at [799, 279] on div at bounding box center [506, 231] width 1013 height 463
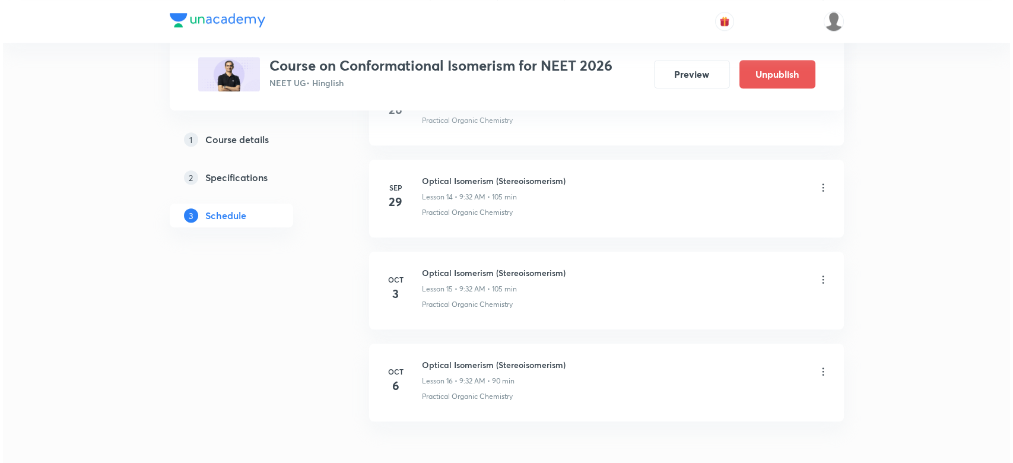
scroll to position [1898, 0]
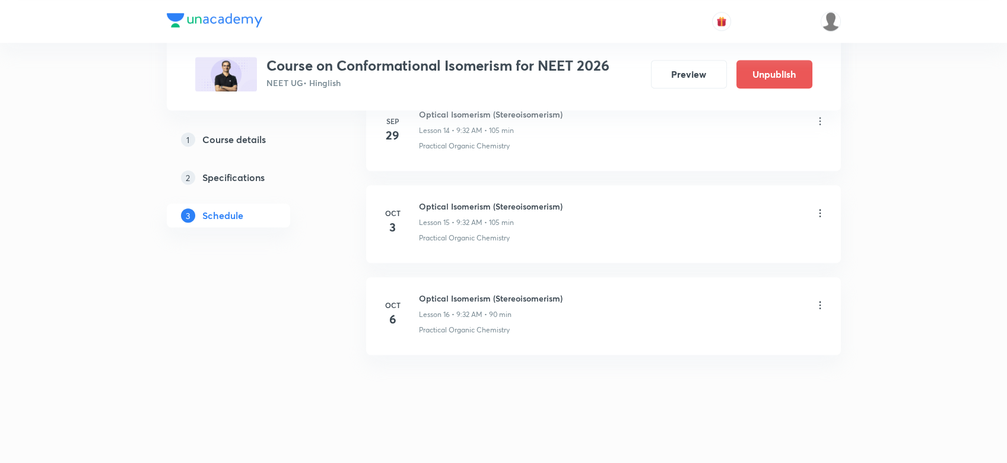
click at [823, 301] on icon at bounding box center [820, 305] width 12 height 12
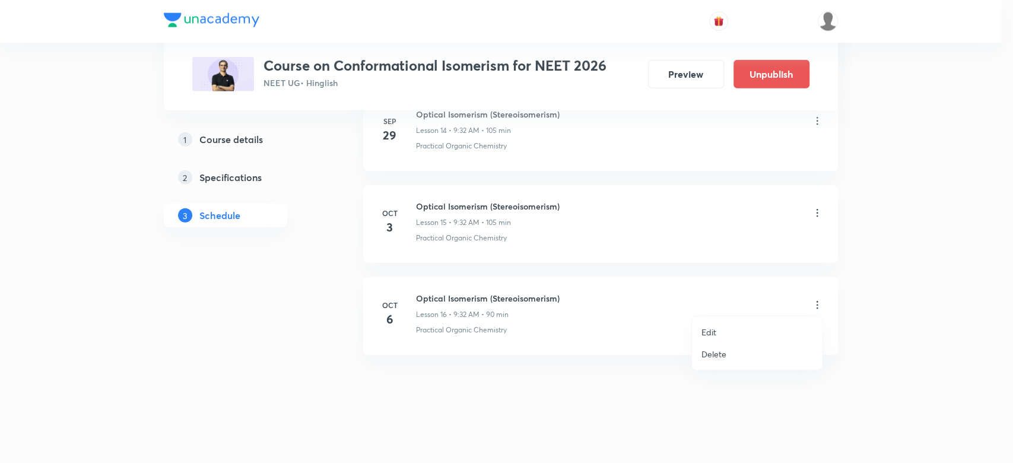
click at [711, 329] on p "Edit" at bounding box center [708, 332] width 15 height 12
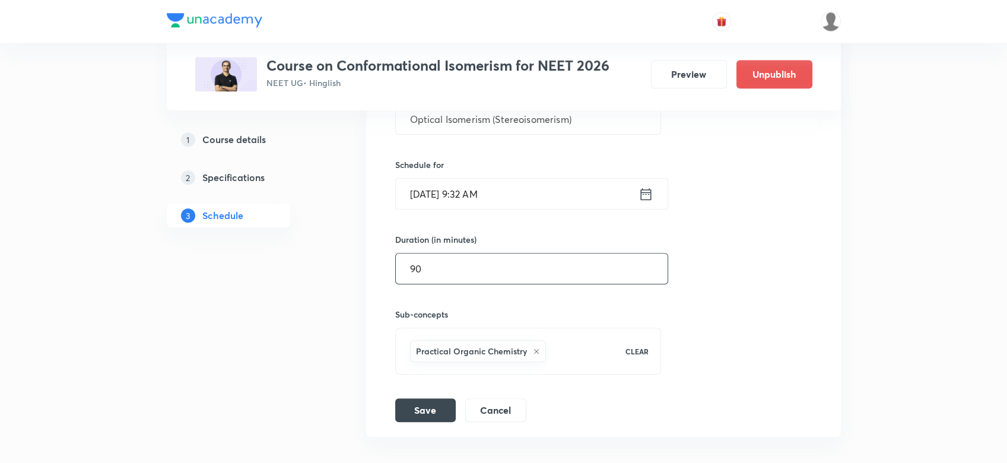
scroll to position [1715, 0]
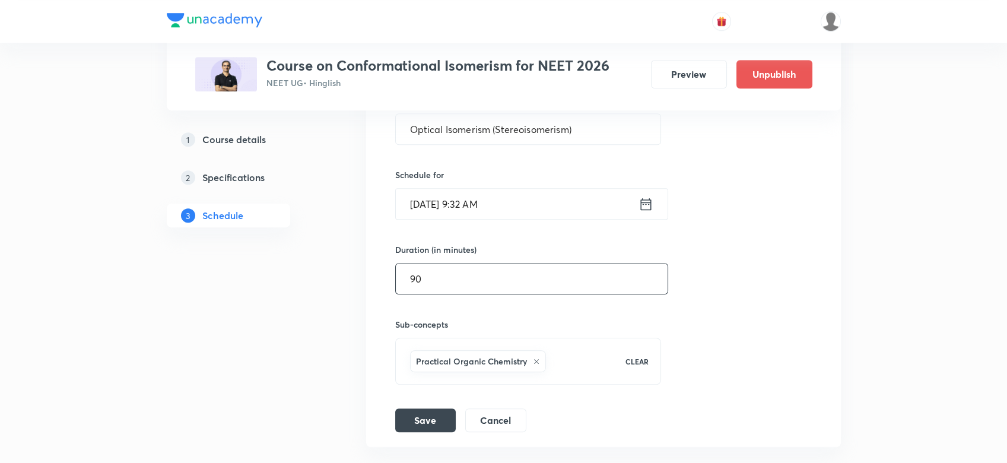
click at [410, 281] on input "90" at bounding box center [532, 278] width 272 height 30
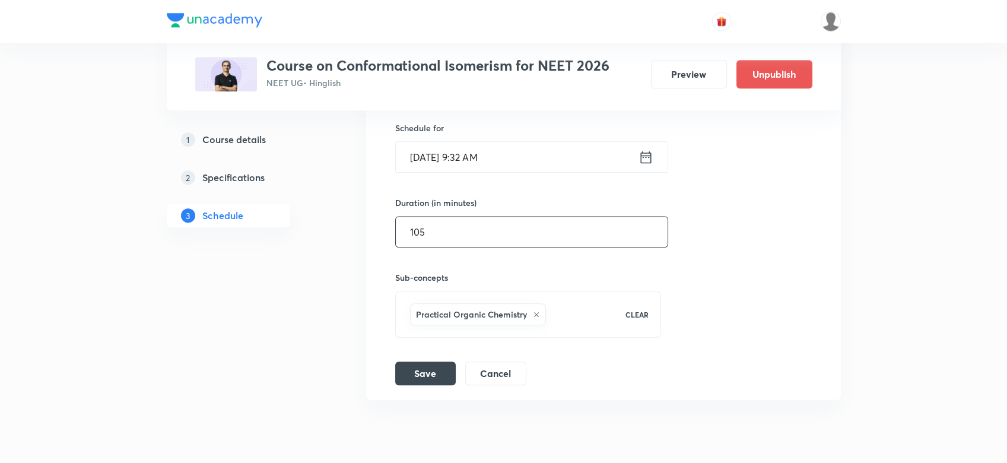
scroll to position [1807, 0]
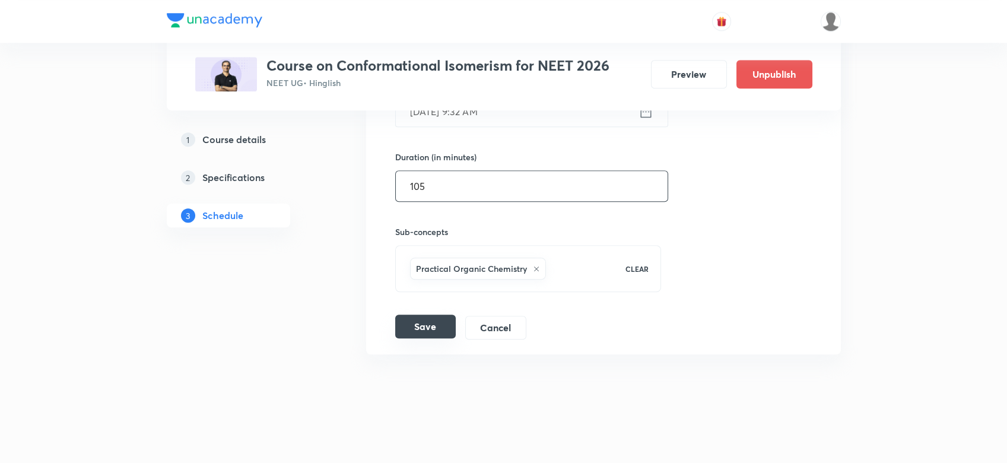
type input "105"
click at [420, 330] on button "Save" at bounding box center [425, 326] width 61 height 24
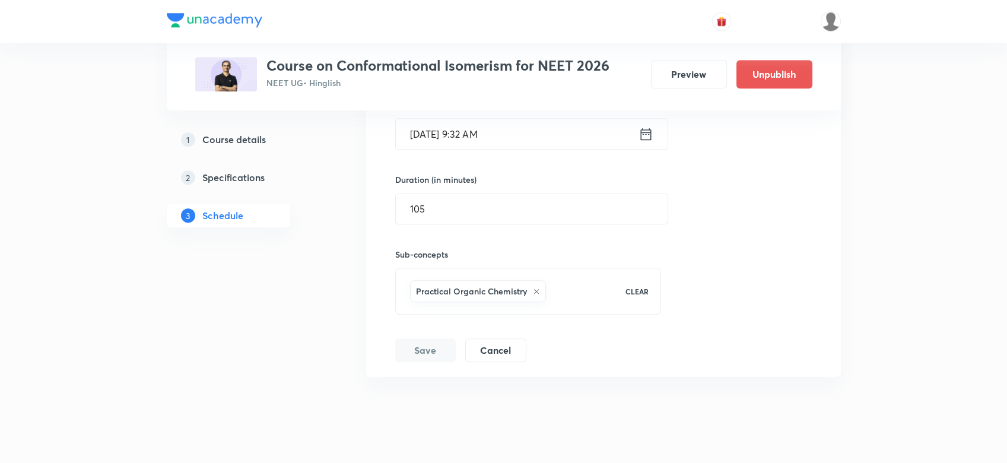
scroll to position [1789, 0]
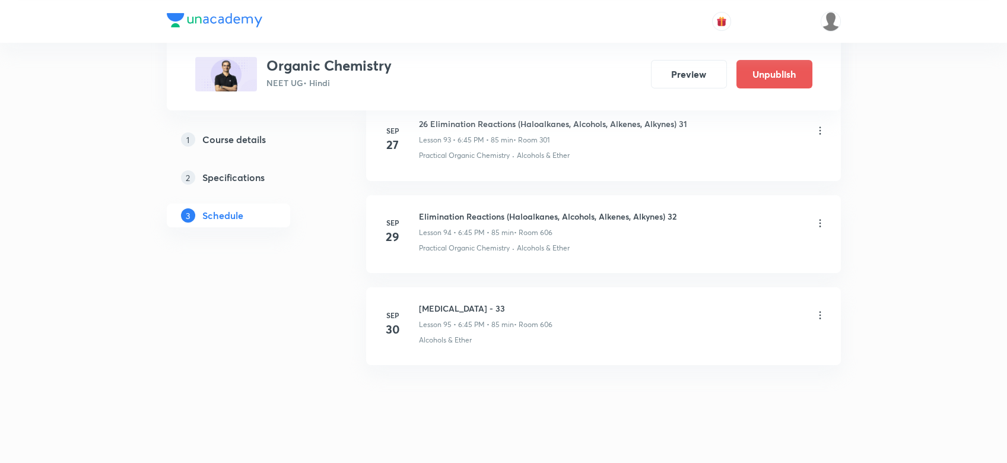
click at [818, 309] on icon at bounding box center [820, 315] width 12 height 12
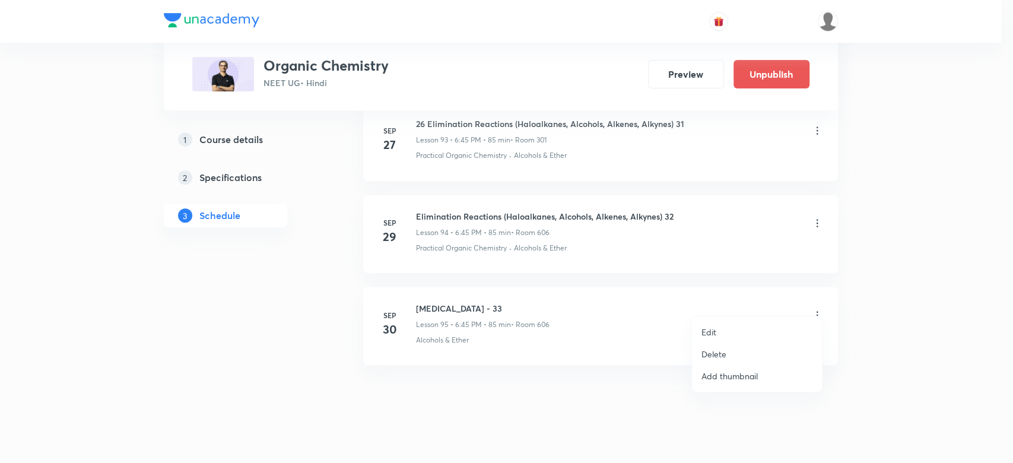
click at [708, 330] on p "Edit" at bounding box center [708, 332] width 15 height 12
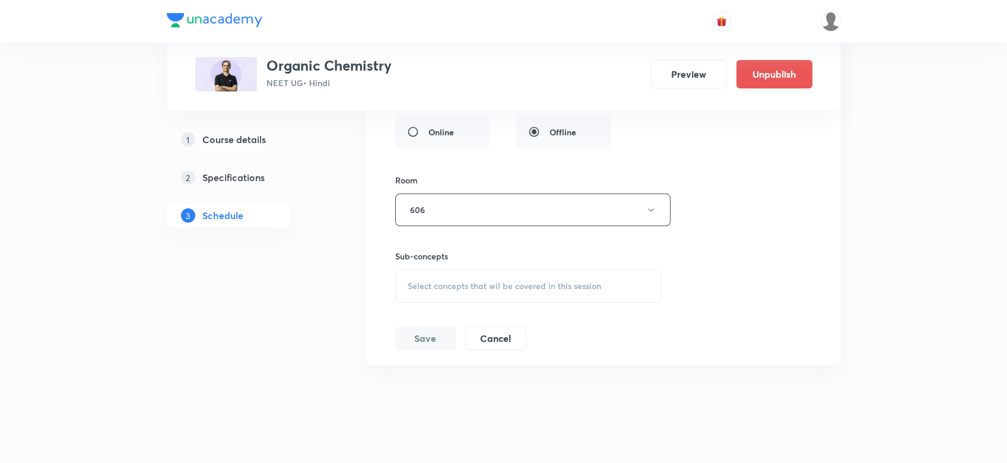
click at [409, 250] on h6 "Sub-concepts" at bounding box center [528, 256] width 266 height 12
click at [418, 281] on span "Select concepts that wil be covered in this session" at bounding box center [504, 285] width 193 height 9
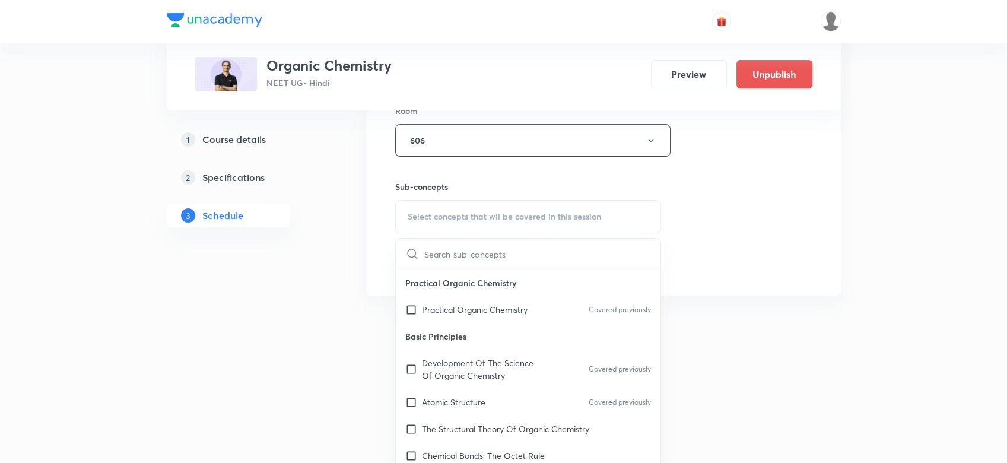
click at [421, 296] on div "Practical Organic Chemistry Covered previously" at bounding box center [528, 309] width 265 height 27
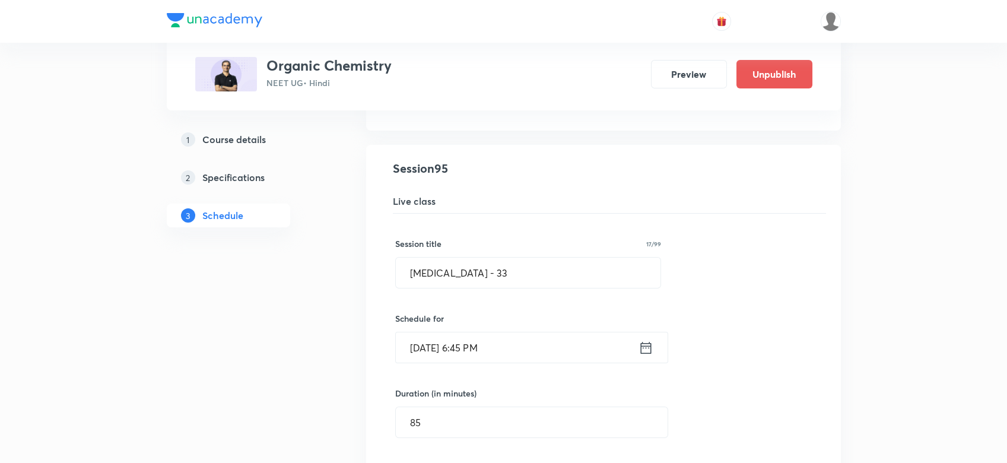
scroll to position [8907, 0]
drag, startPoint x: 525, startPoint y: 263, endPoint x: 304, endPoint y: 273, distance: 220.9
paste input "Phenols"
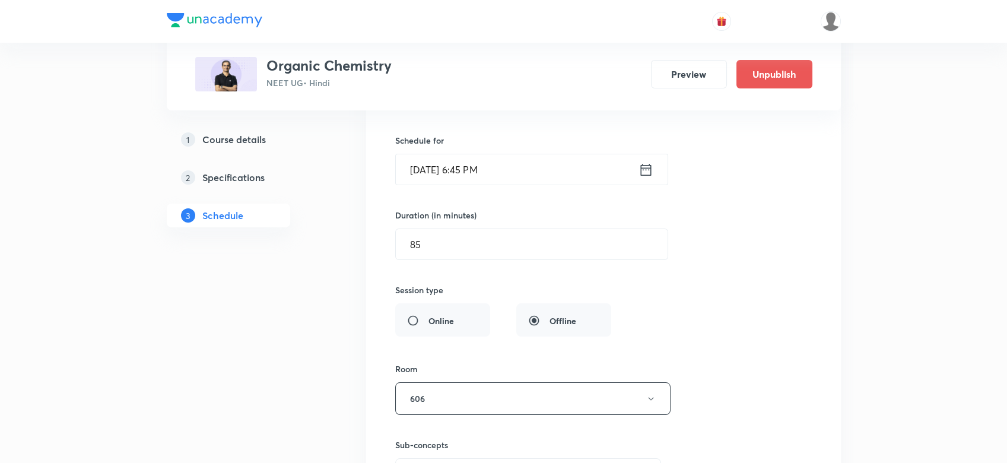
scroll to position [9289, 0]
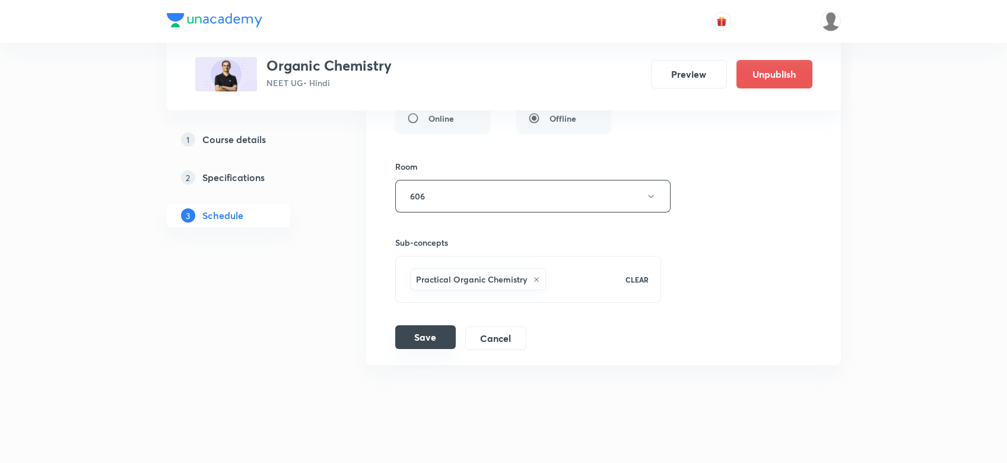
type input "Phenols - 33"
click at [427, 325] on button "Save" at bounding box center [425, 337] width 61 height 24
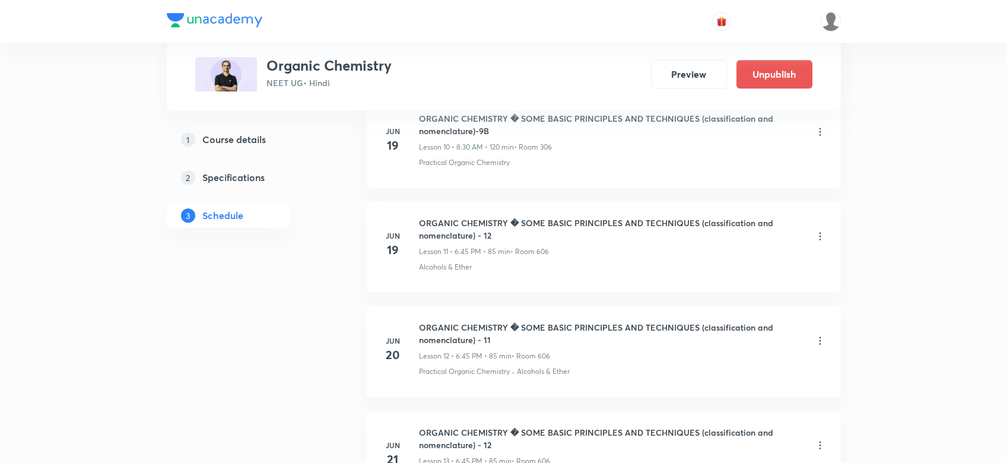
scroll to position [1204, 0]
